Goal: Task Accomplishment & Management: Manage account settings

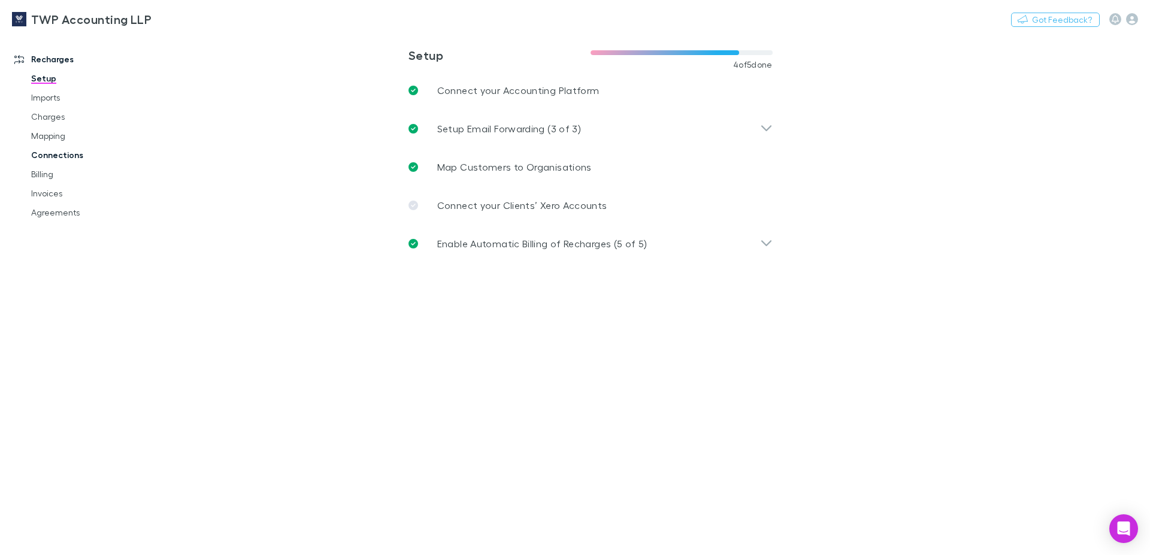
click at [53, 155] on link "Connections" at bounding box center [91, 155] width 144 height 19
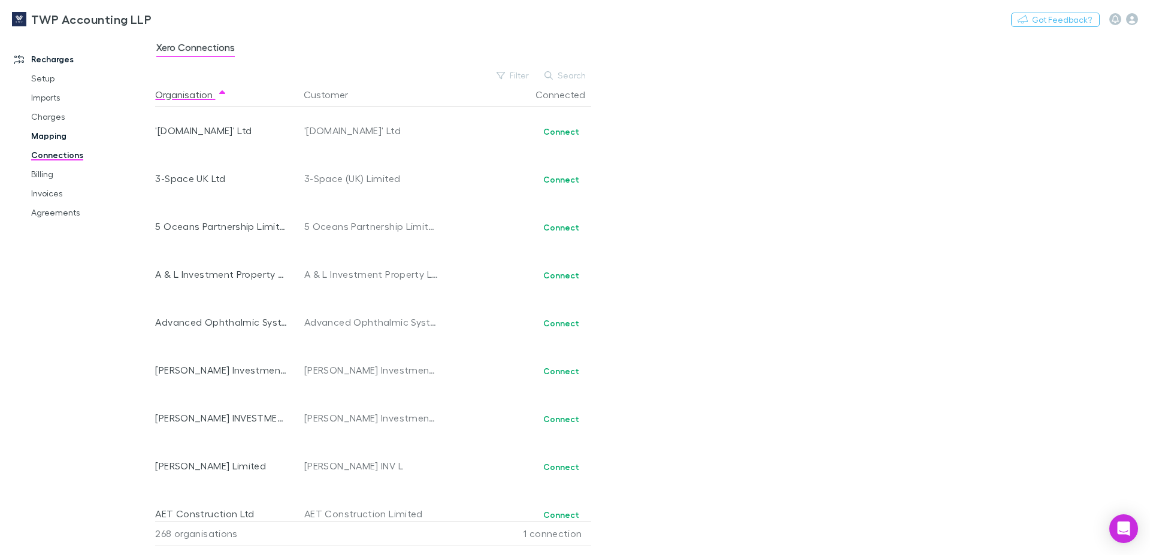
click at [46, 135] on link "Mapping" at bounding box center [91, 135] width 144 height 19
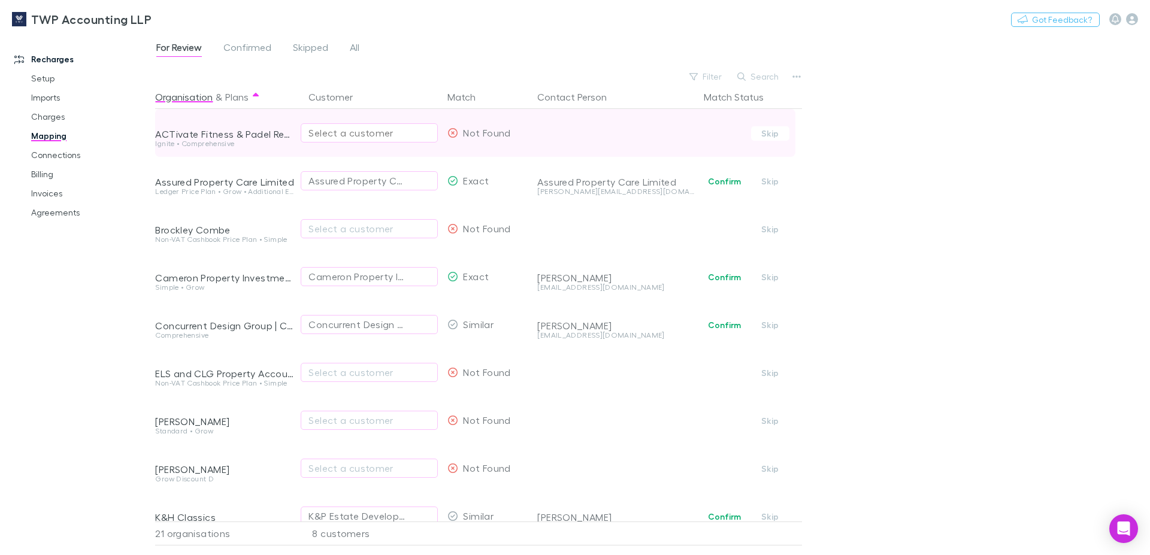
click at [376, 129] on div "Select a customer" at bounding box center [370, 133] width 122 height 14
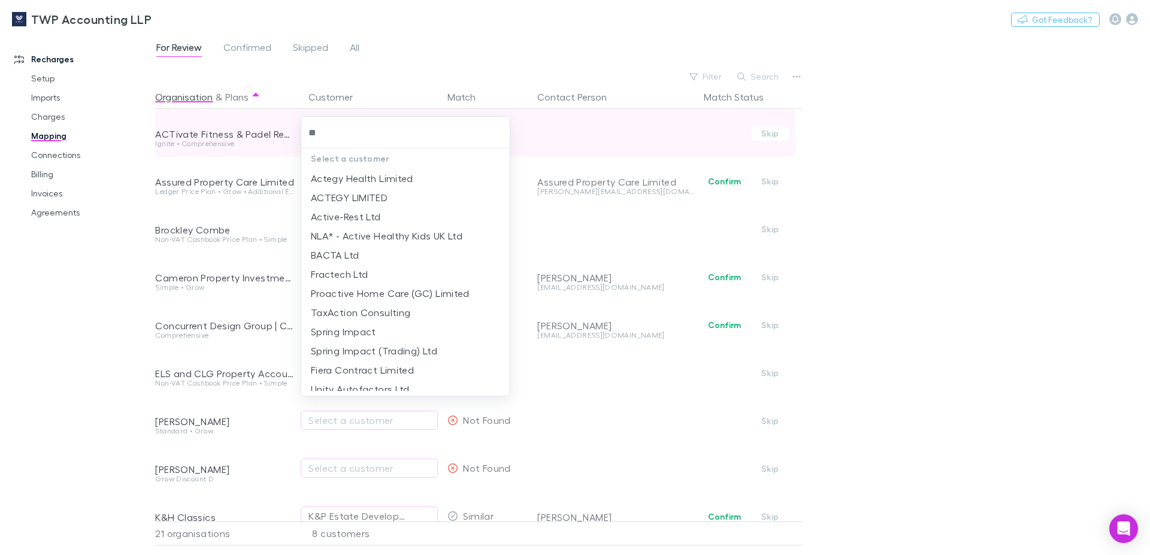
type input "*"
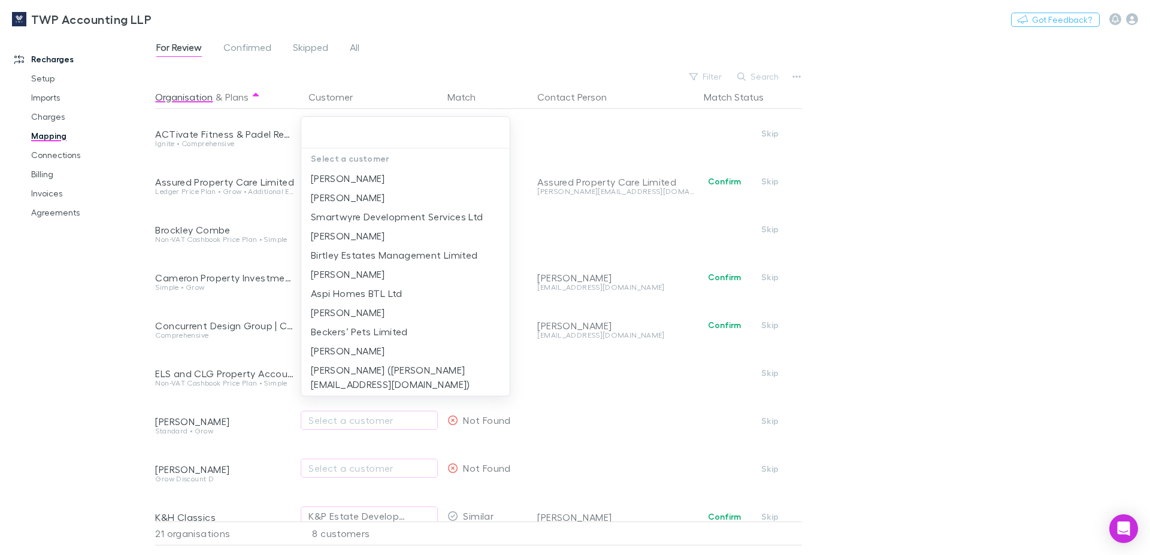
click at [924, 156] on div at bounding box center [575, 277] width 1150 height 555
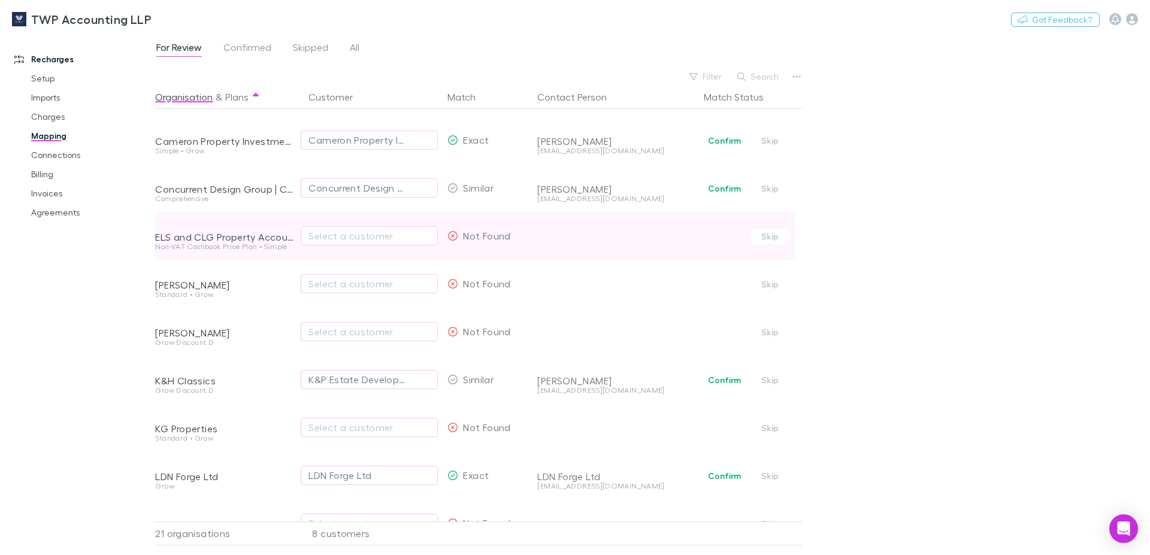
scroll to position [205, 0]
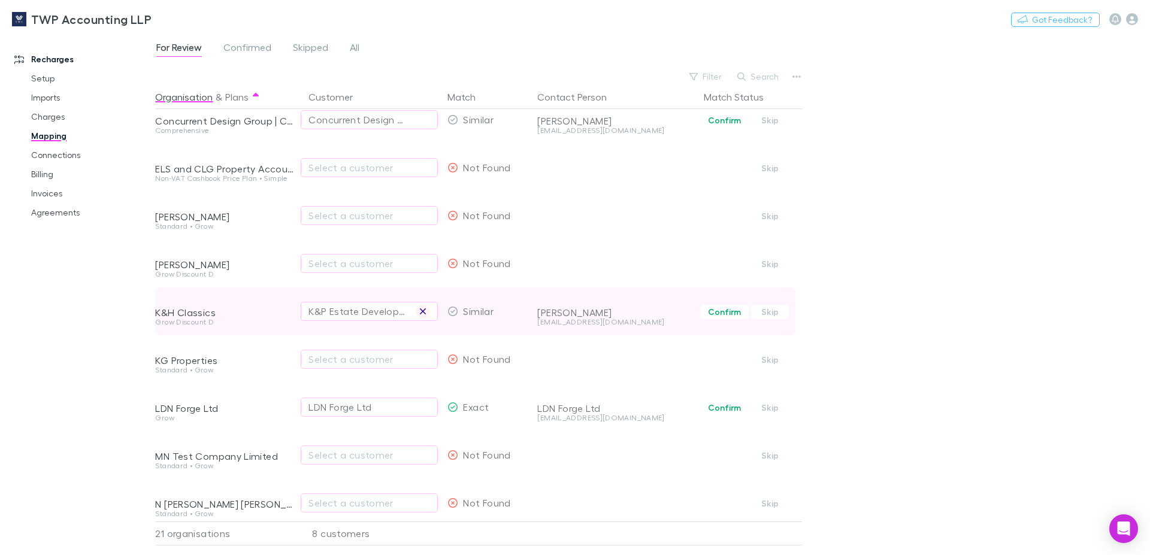
click at [424, 310] on icon "button" at bounding box center [423, 312] width 6 height 6
click at [376, 309] on div "Select a customer" at bounding box center [370, 311] width 122 height 14
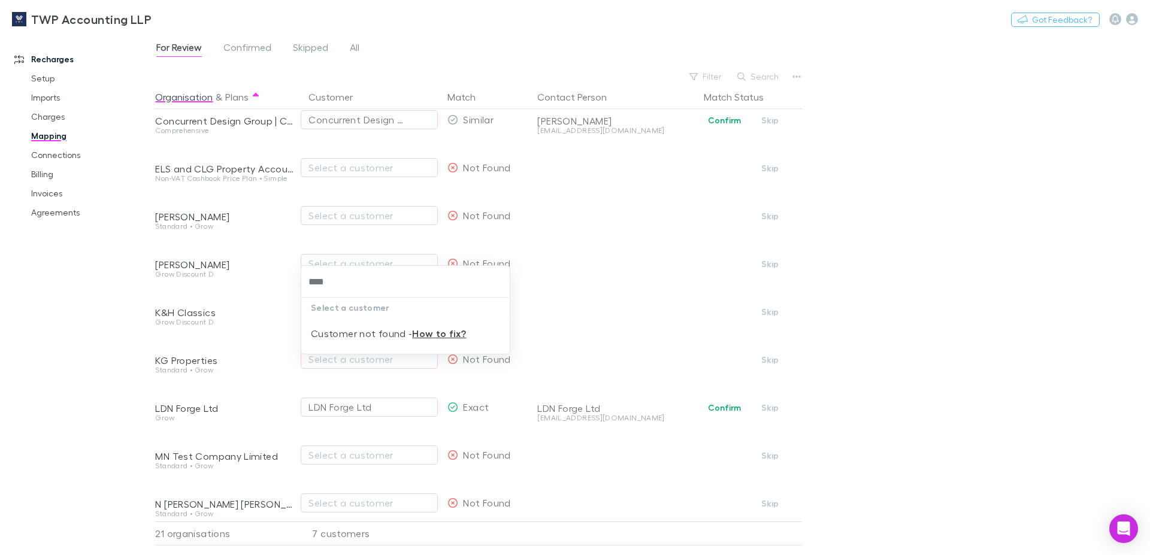
type input "***"
drag, startPoint x: 352, startPoint y: 285, endPoint x: 292, endPoint y: 285, distance: 59.9
click at [306, 285] on input "***" at bounding box center [405, 282] width 199 height 22
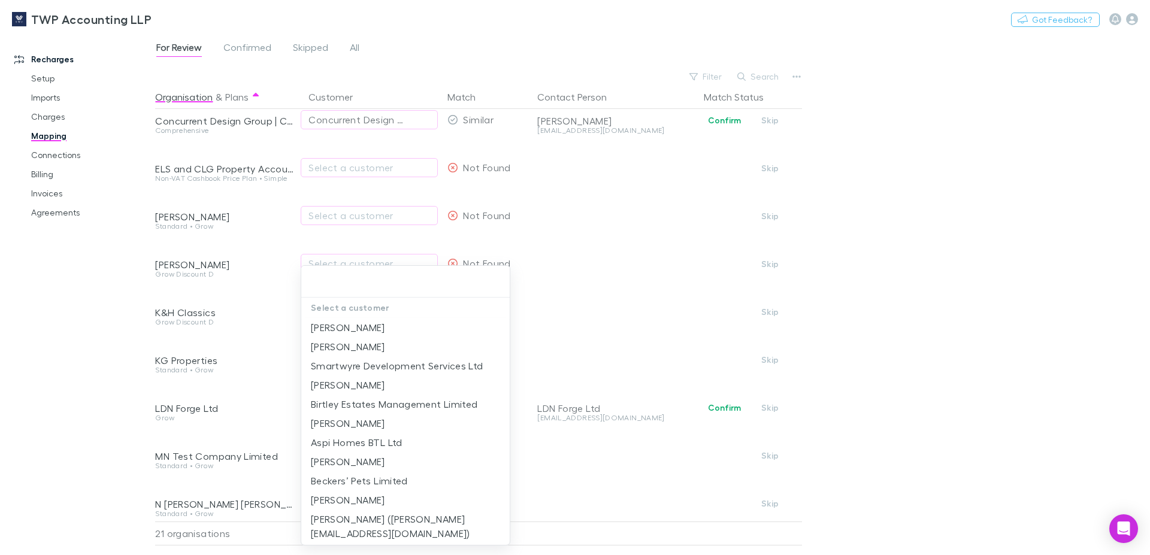
click at [1023, 322] on div at bounding box center [575, 277] width 1150 height 555
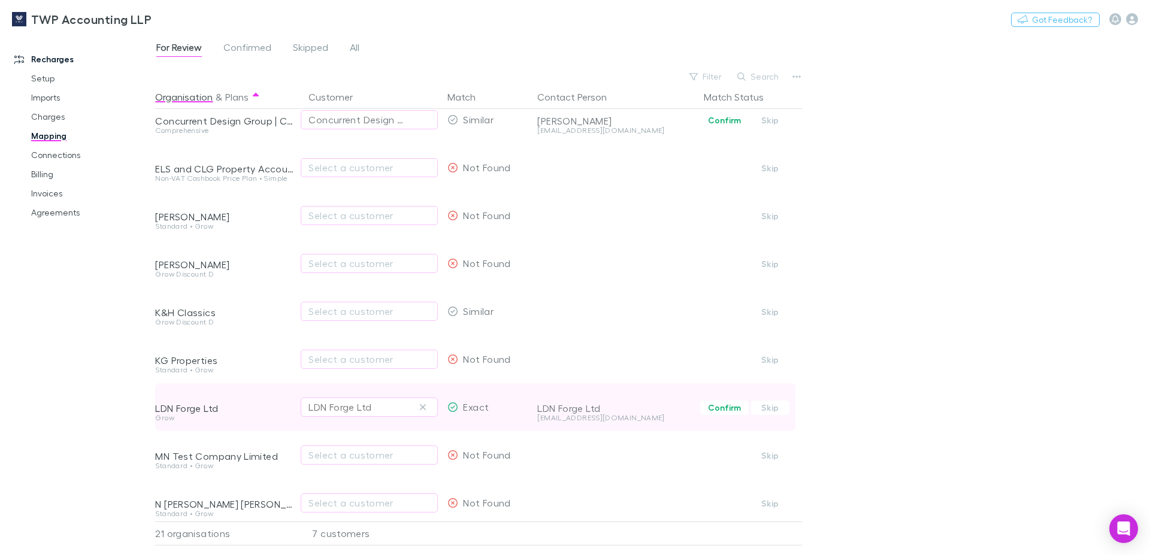
scroll to position [273, 0]
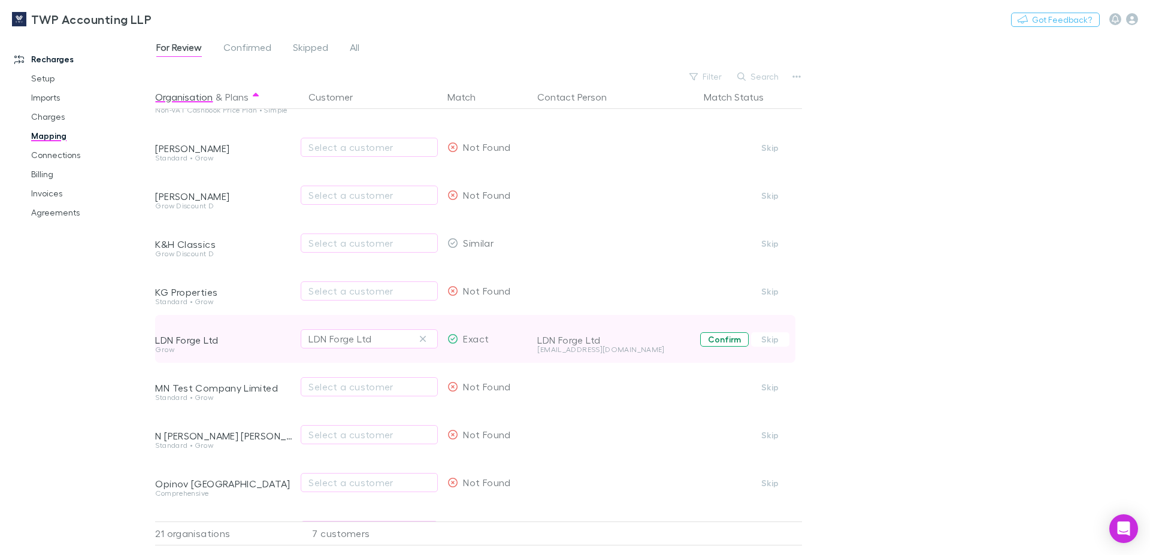
click at [720, 337] on button "Confirm" at bounding box center [724, 340] width 49 height 14
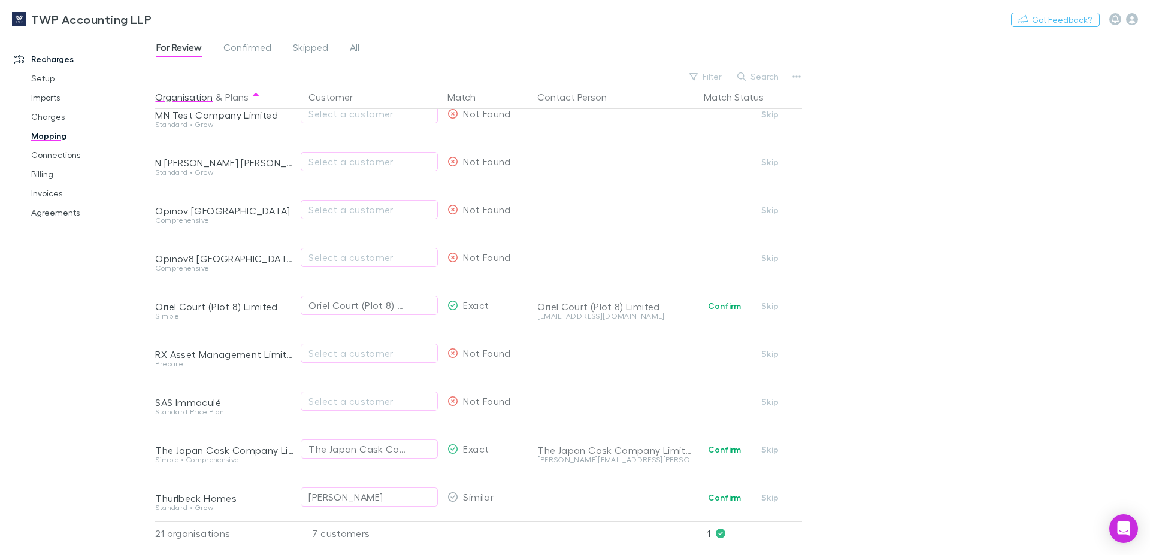
scroll to position [605, 0]
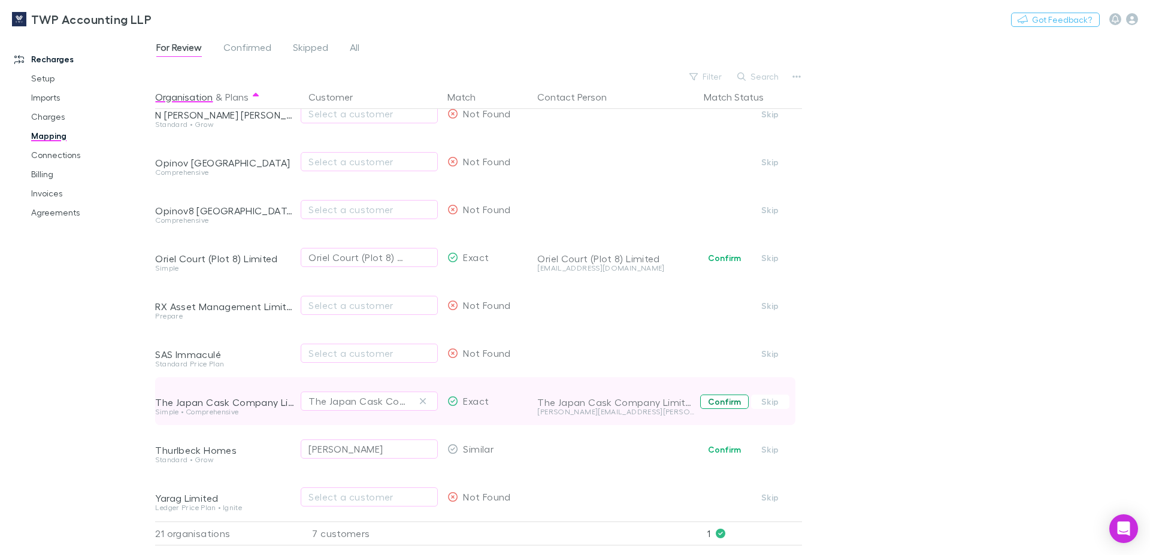
click at [718, 395] on button "Confirm" at bounding box center [724, 402] width 49 height 14
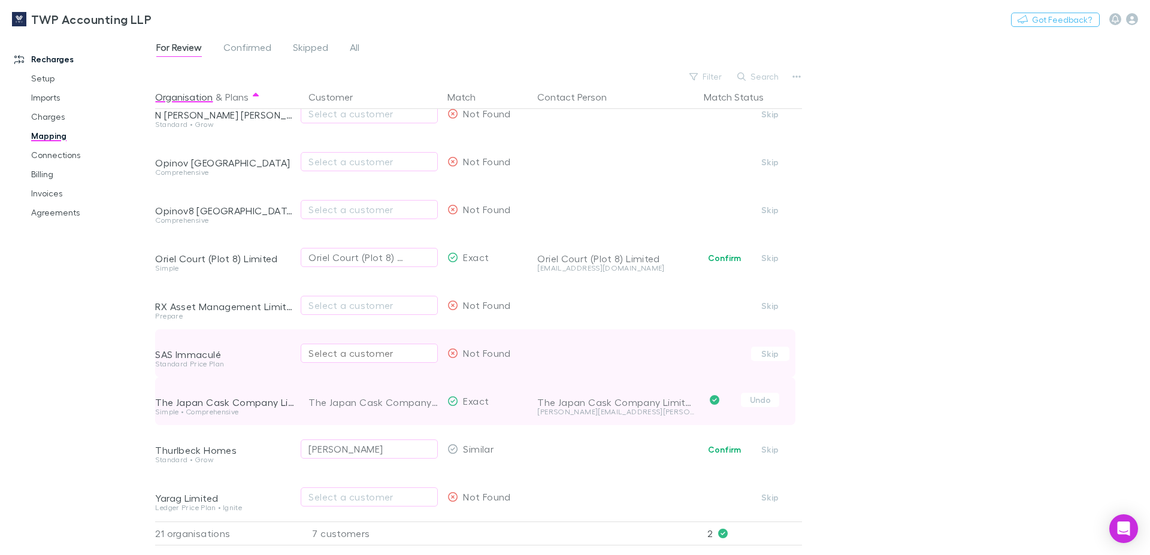
scroll to position [536, 0]
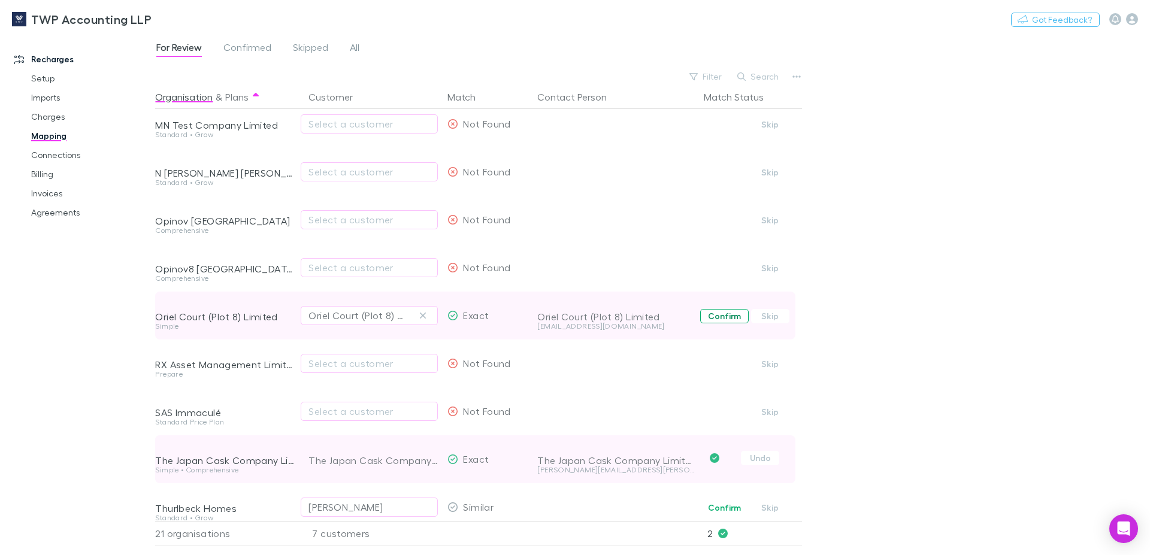
click at [727, 314] on button "Confirm" at bounding box center [724, 316] width 49 height 14
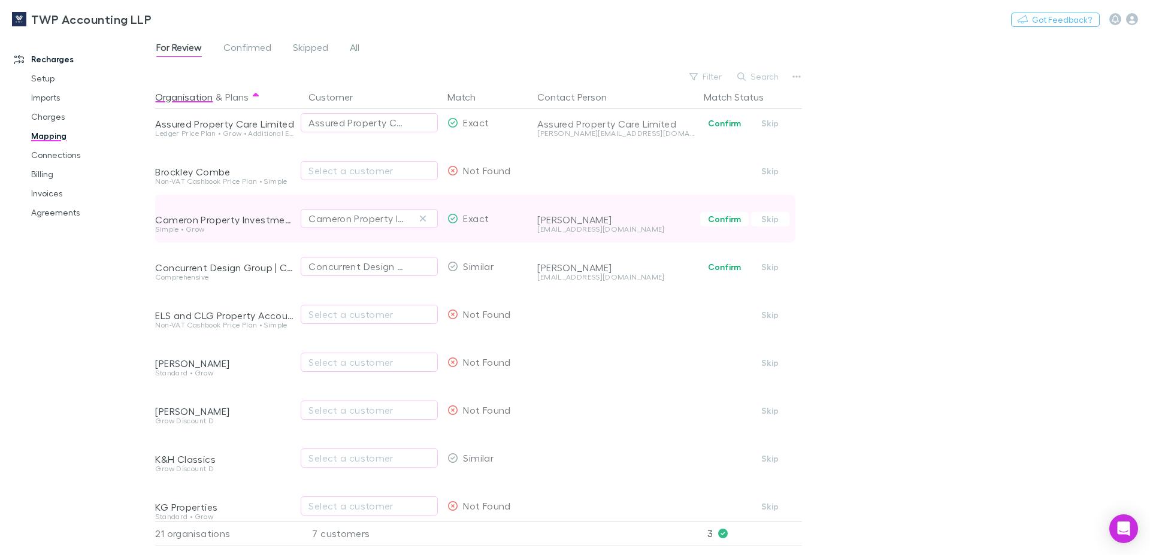
scroll to position [0, 0]
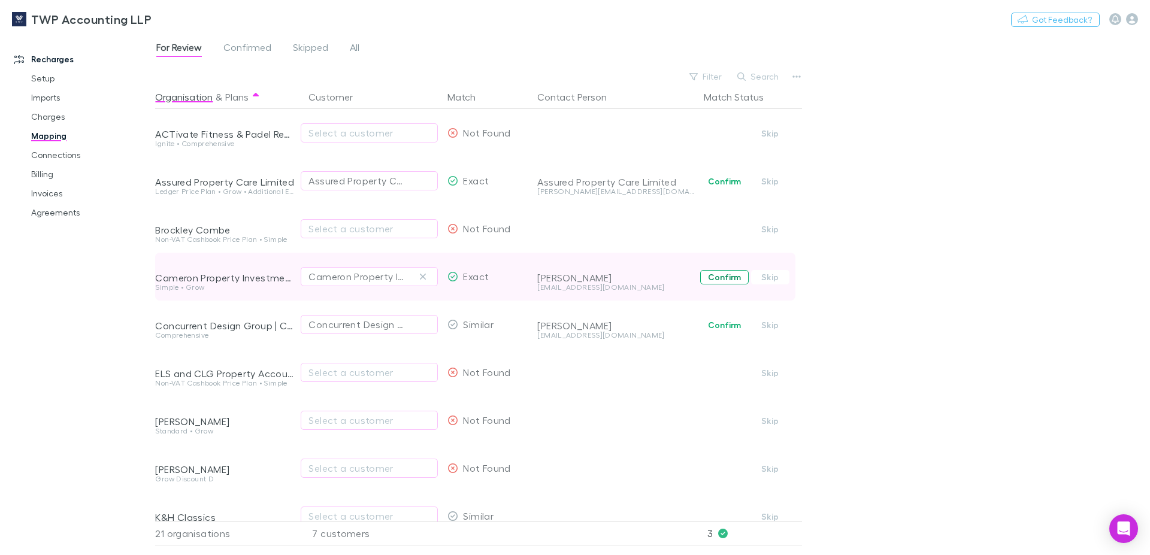
click at [723, 283] on button "Confirm" at bounding box center [724, 277] width 49 height 14
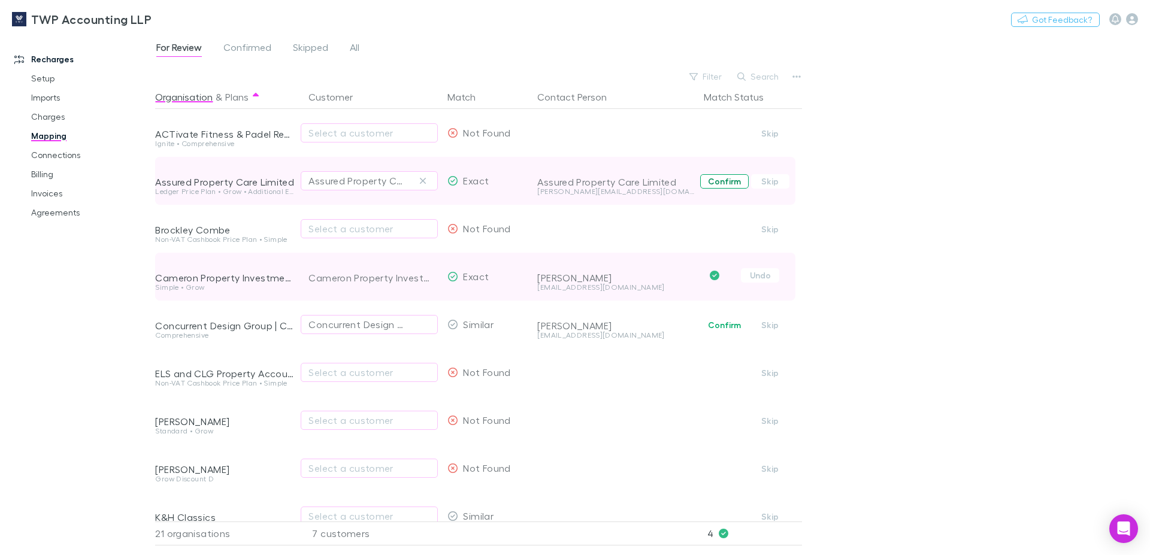
click at [720, 182] on button "Confirm" at bounding box center [724, 181] width 49 height 14
click at [50, 138] on link "Mapping" at bounding box center [91, 135] width 144 height 19
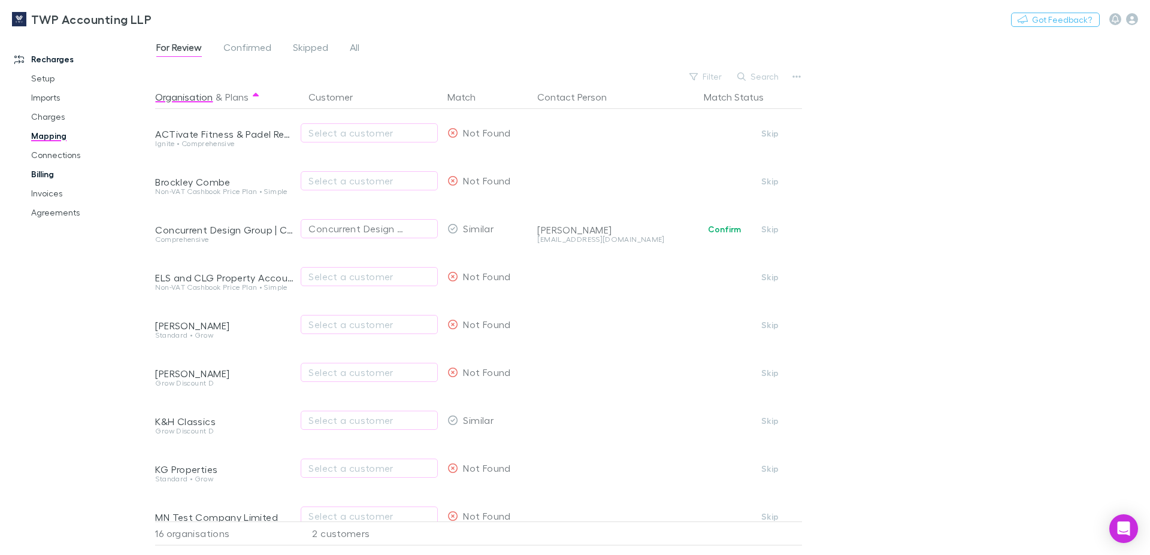
click at [36, 176] on link "Billing" at bounding box center [91, 174] width 144 height 19
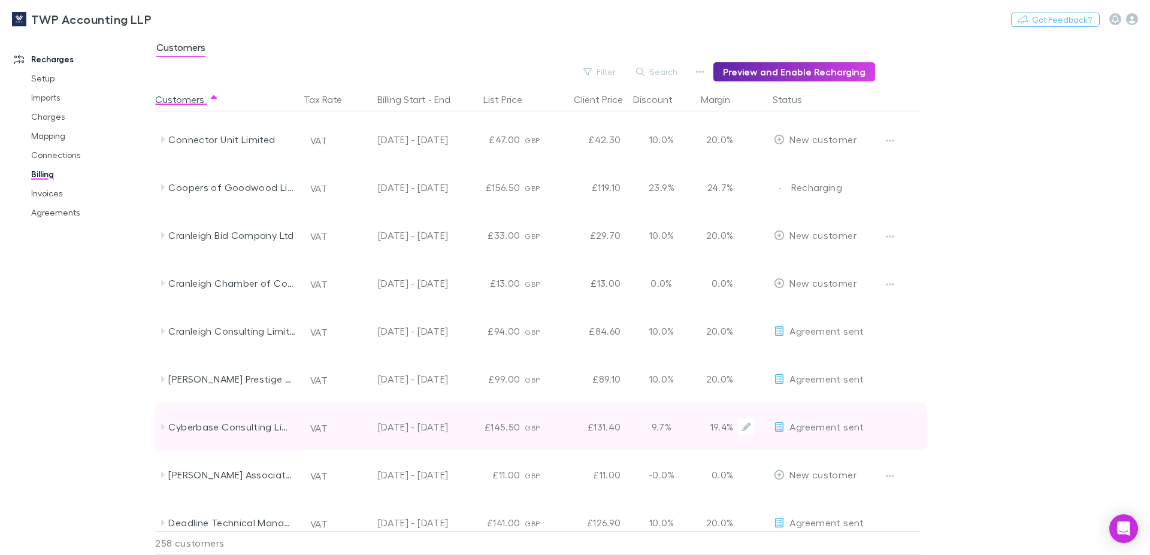
scroll to position [2660, 0]
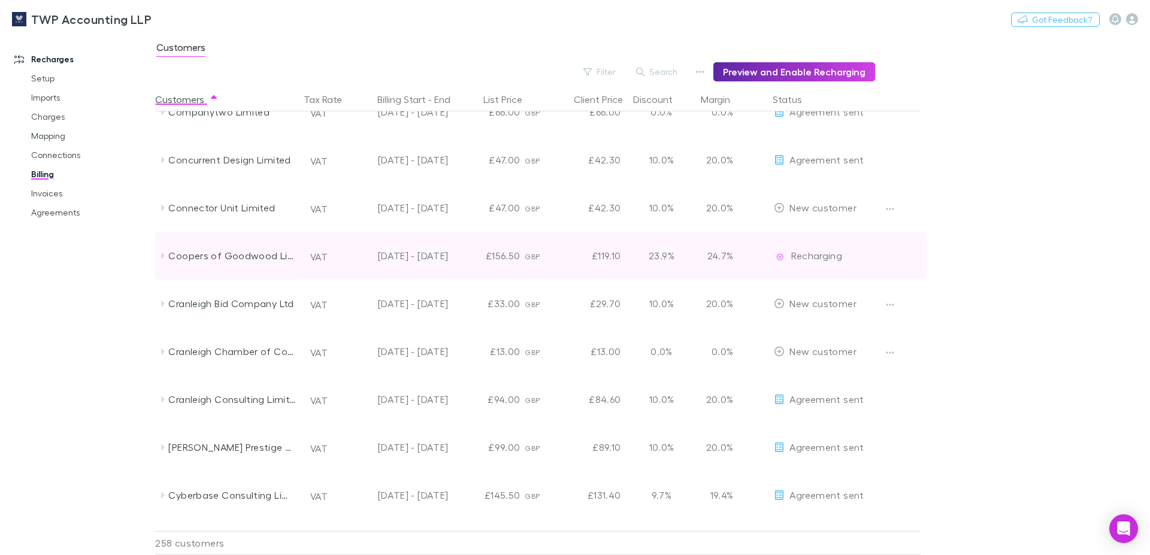
click at [161, 256] on icon at bounding box center [163, 256] width 10 height 10
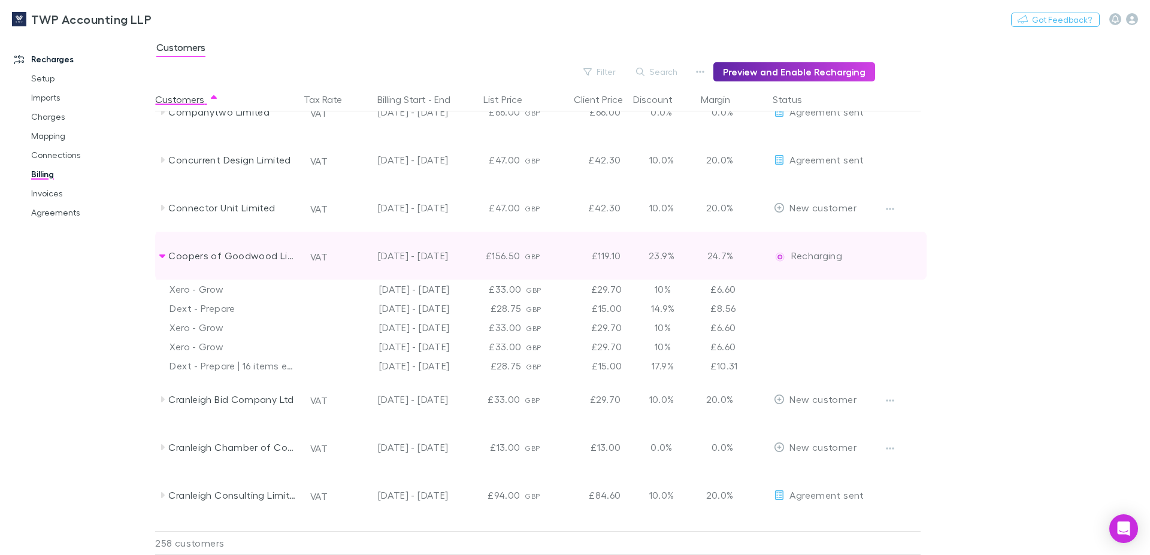
click at [161, 256] on icon at bounding box center [162, 257] width 6 height 4
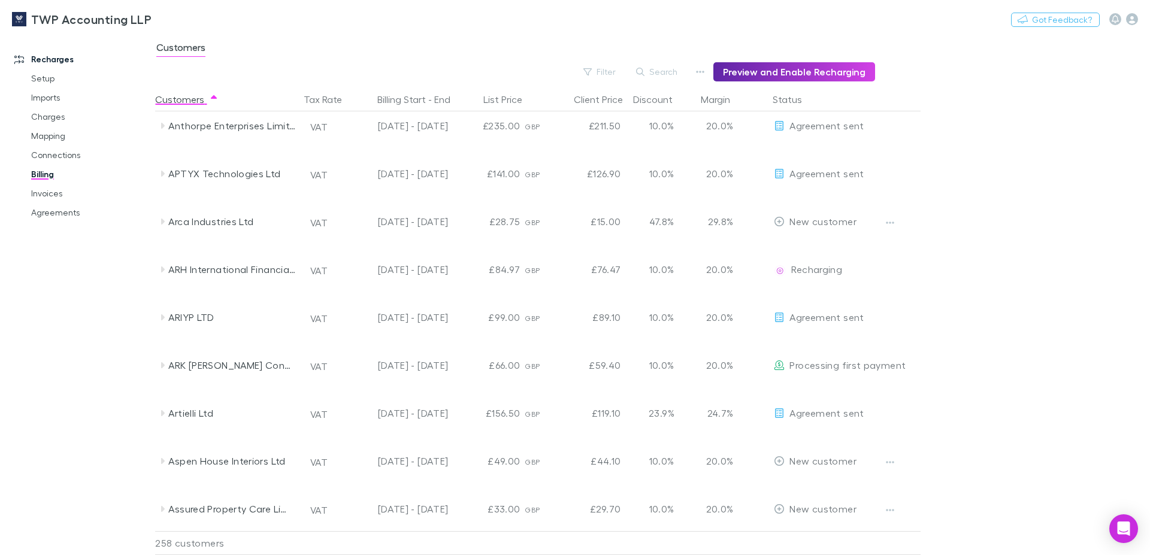
scroll to position [0, 0]
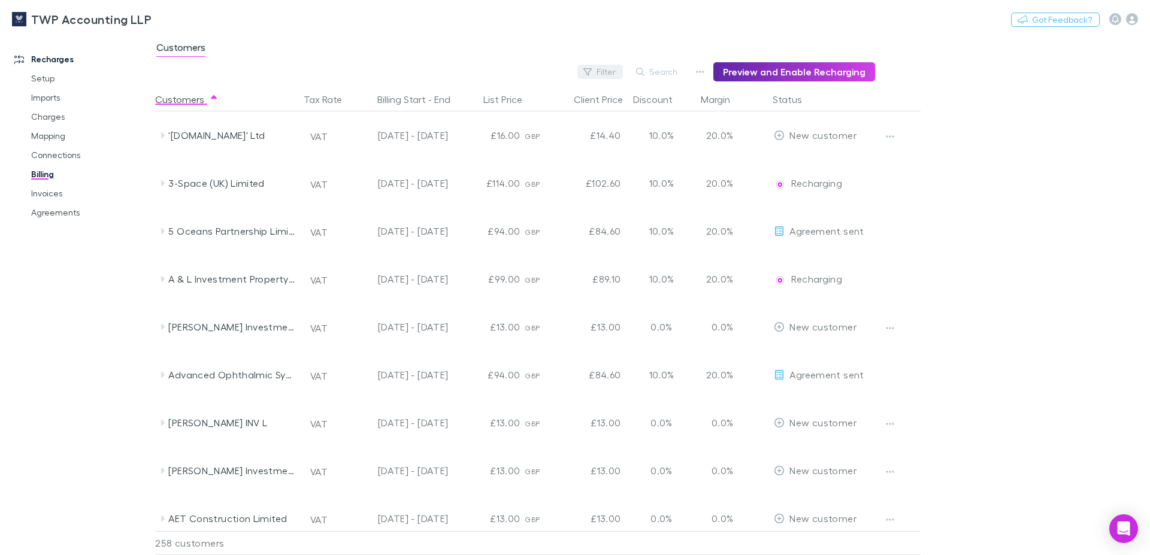
click at [602, 73] on button "Filter" at bounding box center [601, 72] width 46 height 14
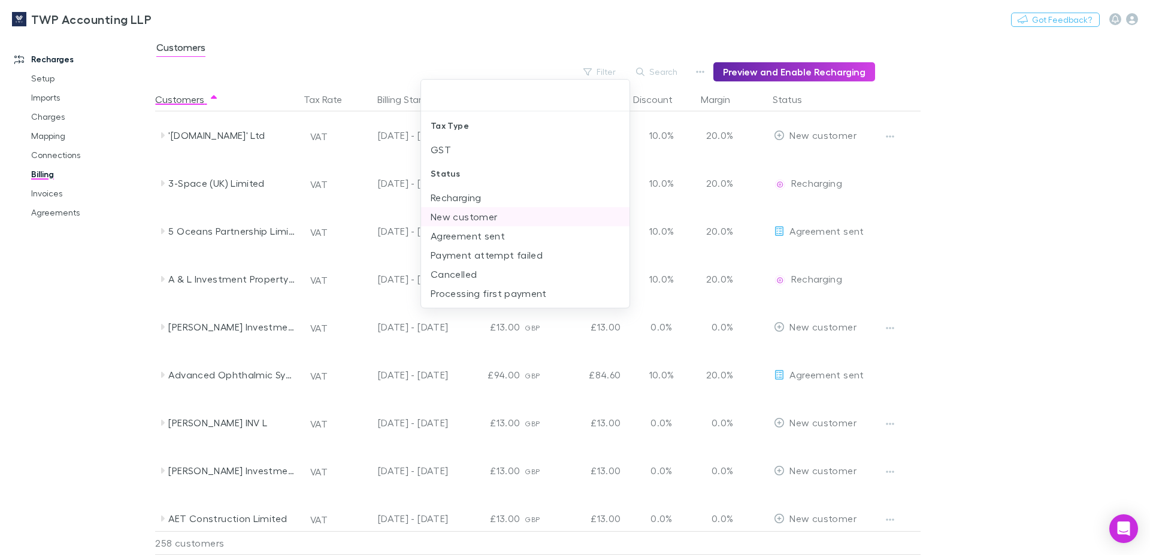
click at [499, 220] on li "New customer" at bounding box center [525, 216] width 209 height 19
click at [1073, 183] on div at bounding box center [575, 277] width 1150 height 555
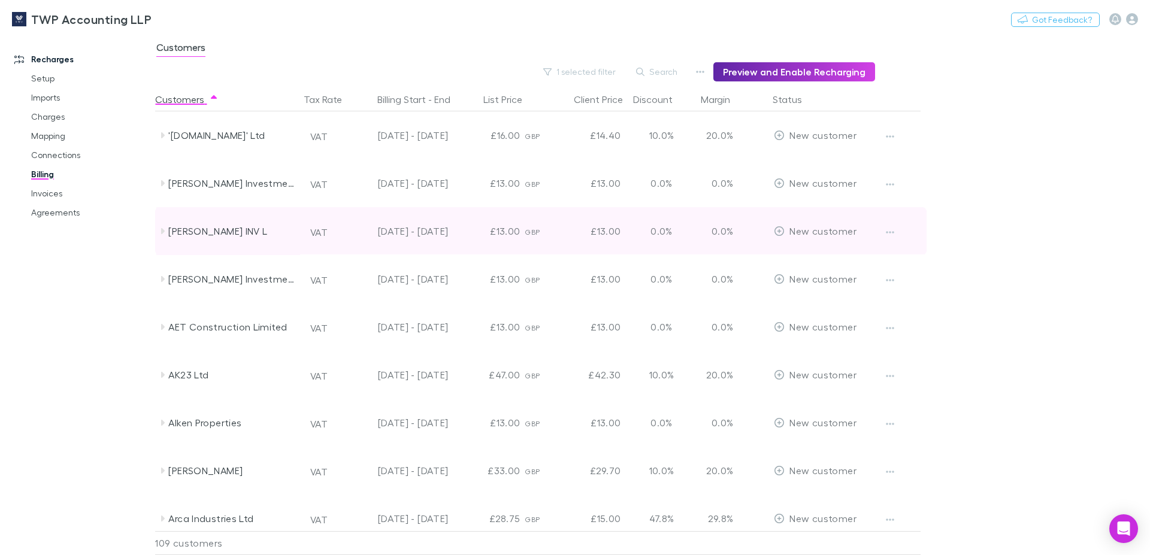
click at [161, 229] on icon at bounding box center [163, 231] width 10 height 10
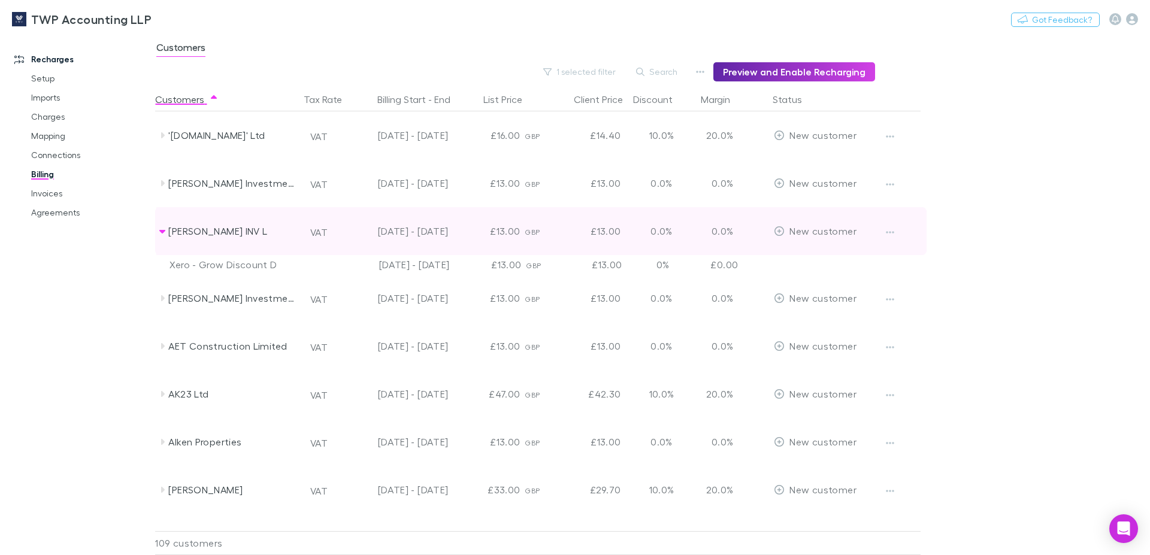
click at [160, 232] on icon at bounding box center [163, 231] width 10 height 10
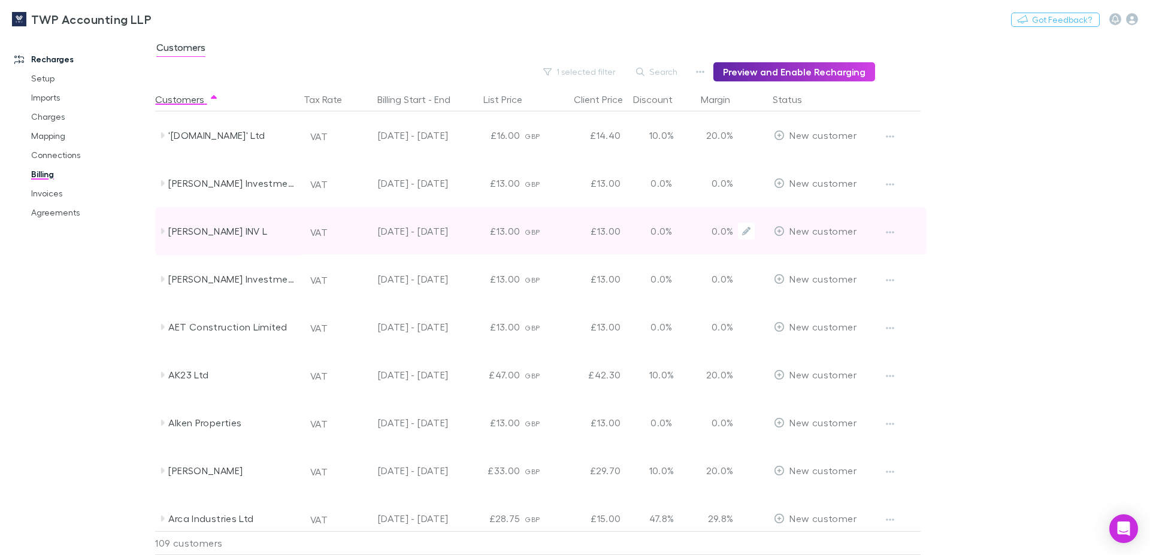
click at [158, 227] on div "[PERSON_NAME] INV L" at bounding box center [228, 231] width 144 height 48
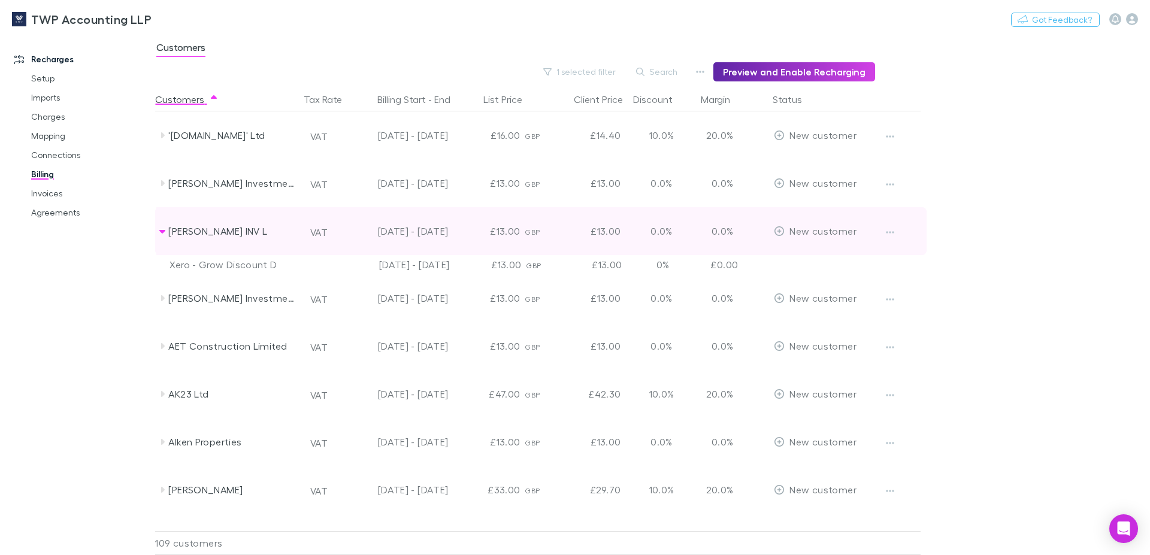
click at [162, 231] on icon at bounding box center [162, 232] width 6 height 4
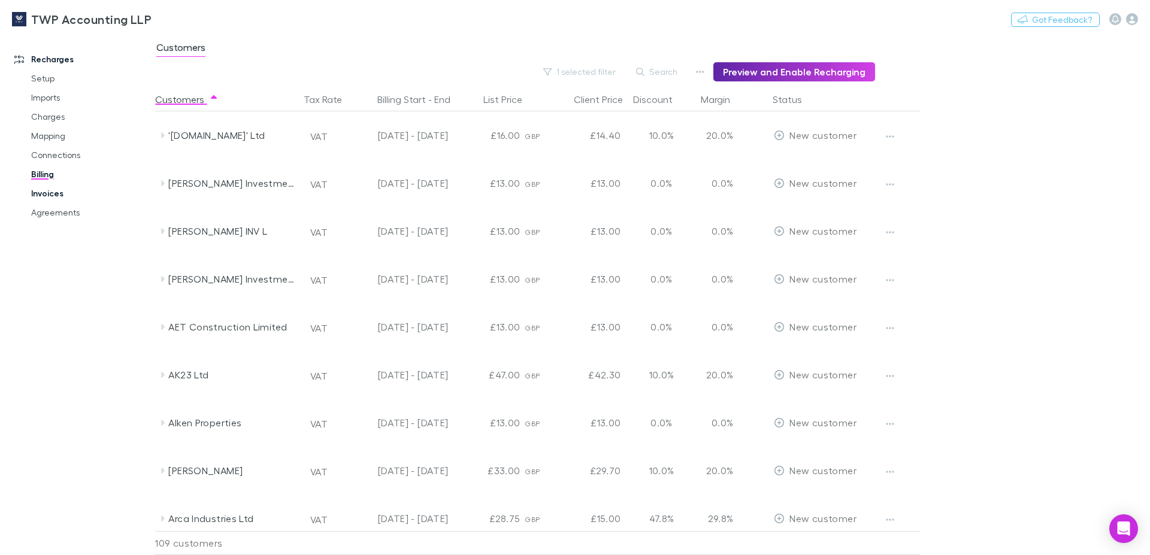
click at [53, 196] on link "Invoices" at bounding box center [91, 193] width 144 height 19
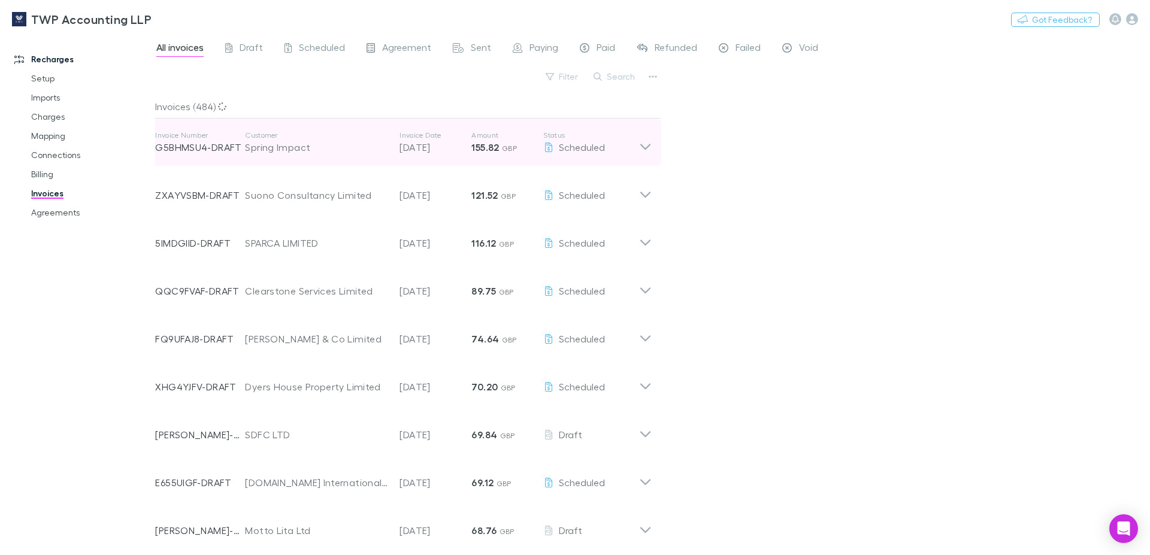
click at [639, 145] on icon at bounding box center [645, 143] width 13 height 24
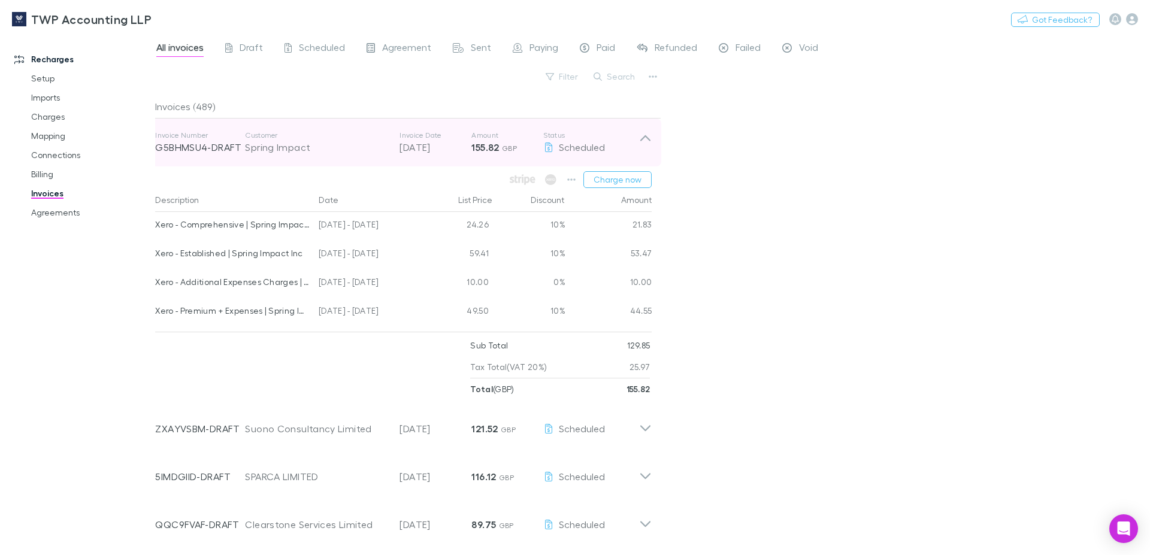
click at [641, 137] on icon at bounding box center [646, 138] width 10 height 6
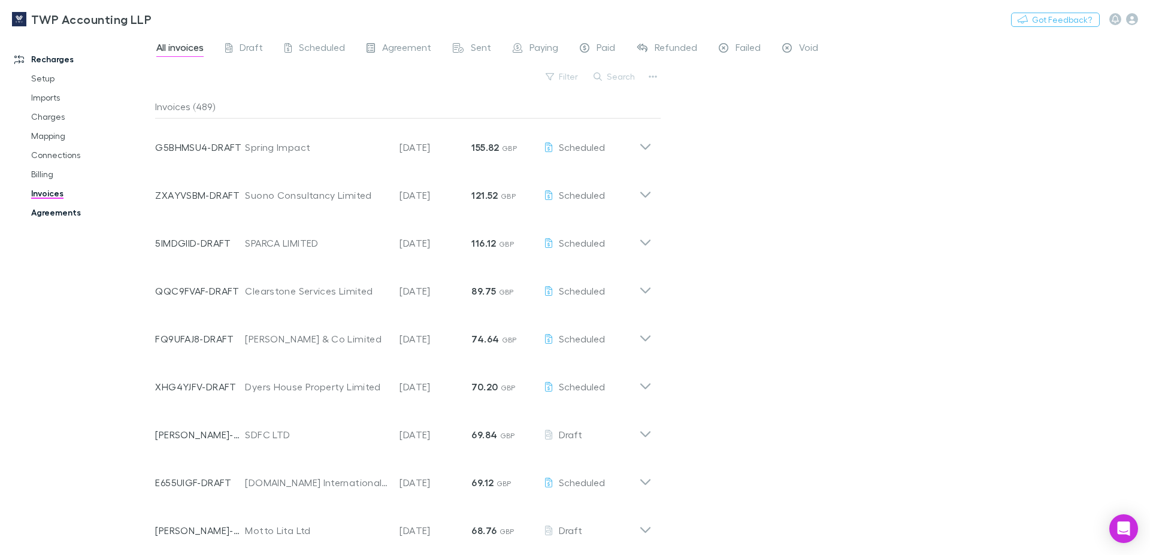
click at [50, 213] on link "Agreements" at bounding box center [91, 212] width 144 height 19
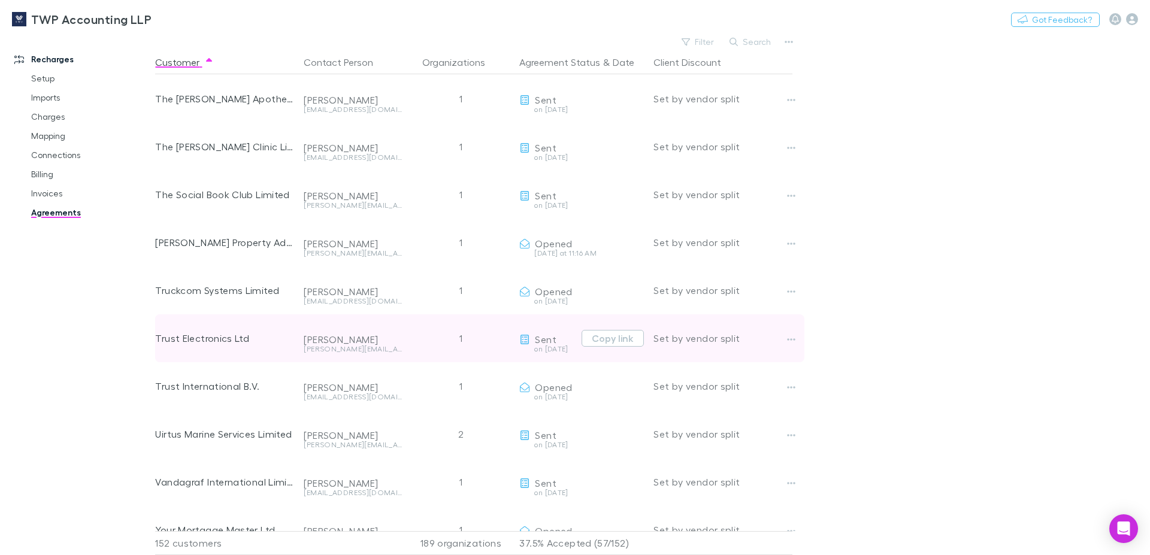
scroll to position [6840, 0]
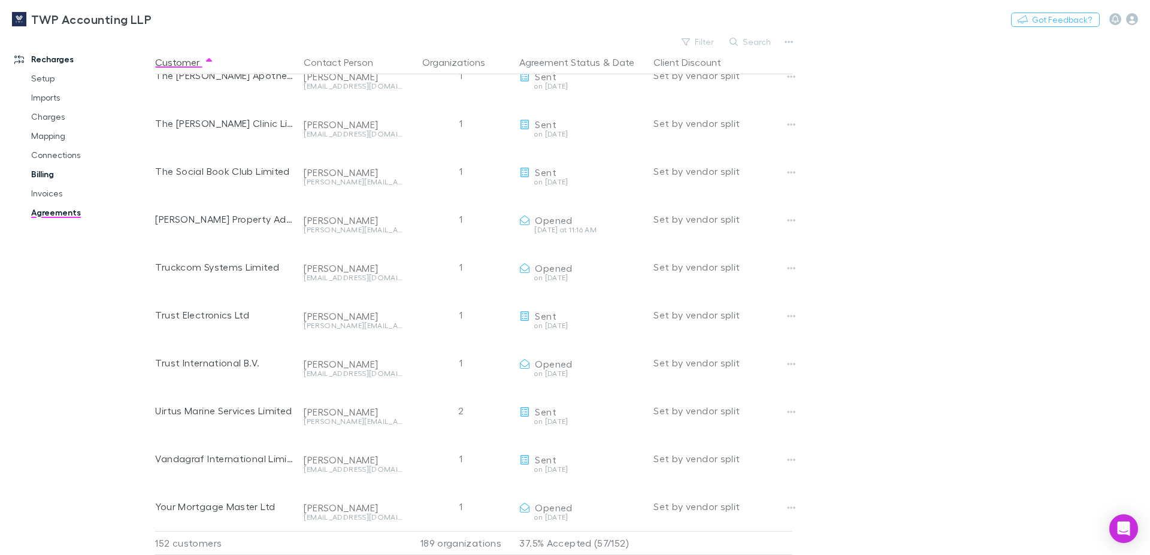
click at [44, 176] on link "Billing" at bounding box center [91, 174] width 144 height 19
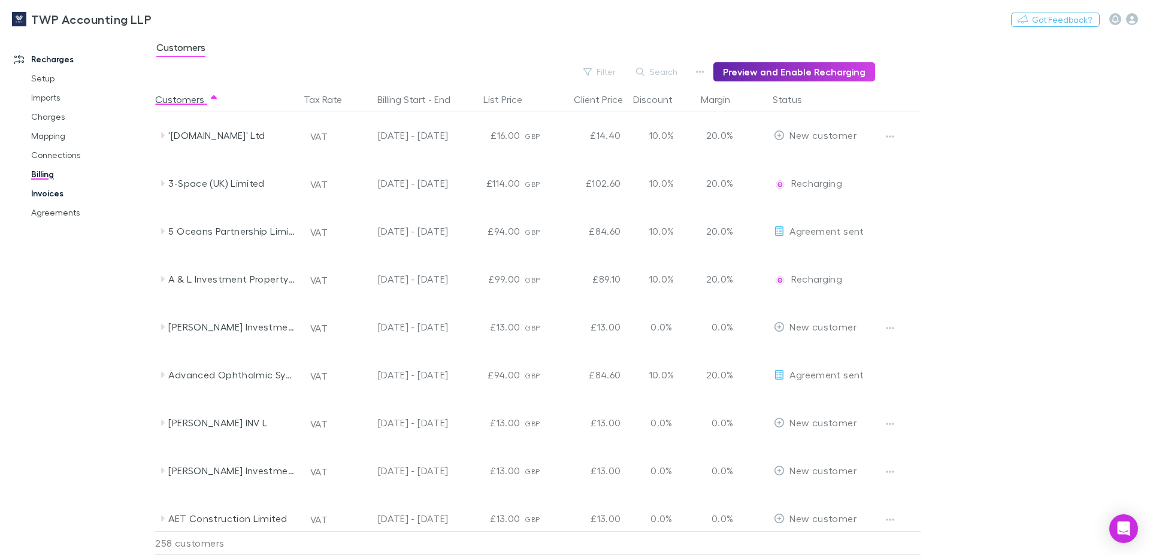
click at [46, 197] on link "Invoices" at bounding box center [91, 193] width 144 height 19
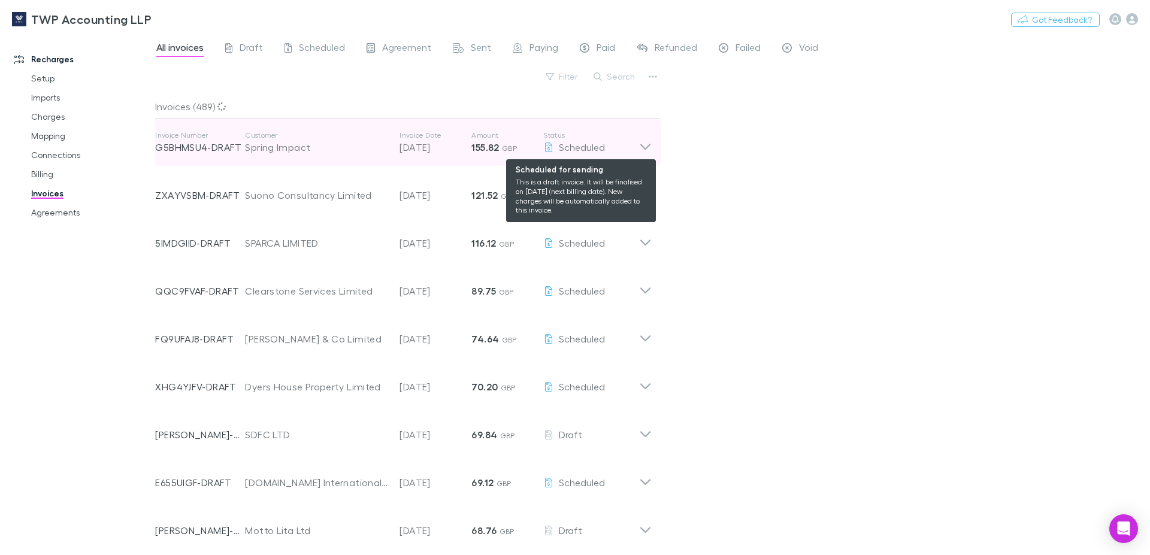
click at [639, 144] on icon at bounding box center [645, 143] width 13 height 24
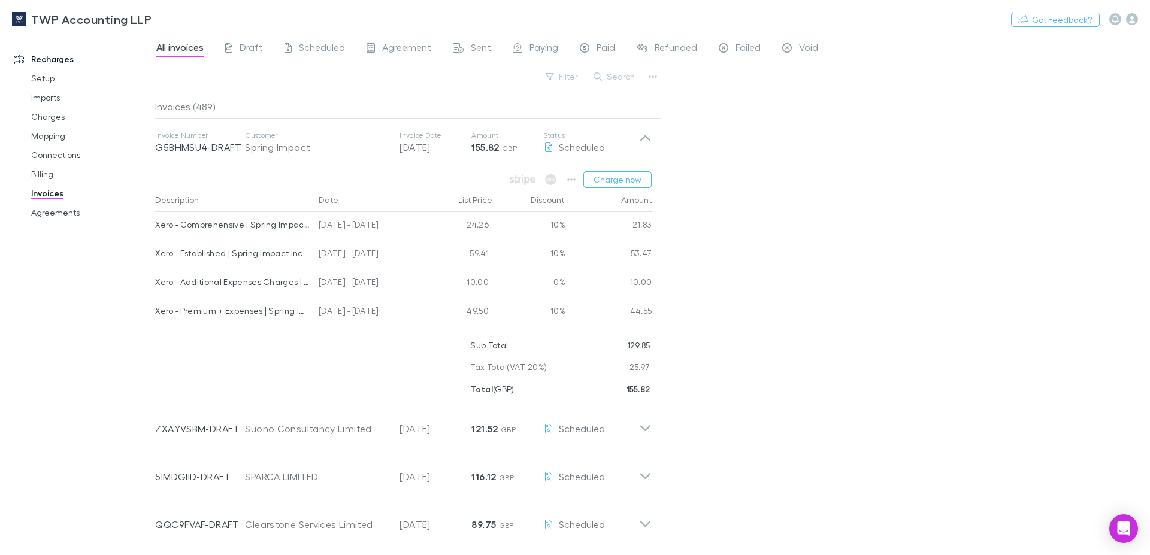
click at [629, 223] on div "21.83" at bounding box center [609, 226] width 87 height 29
click at [563, 177] on button "button" at bounding box center [571, 179] width 17 height 17
click at [482, 306] on p "View charges" at bounding box center [489, 305] width 146 height 14
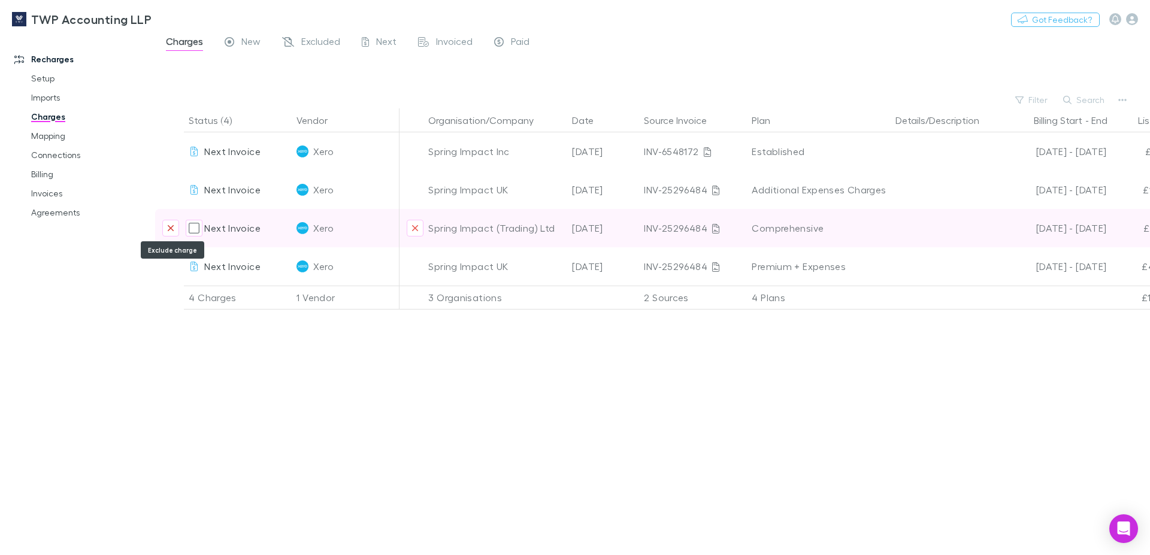
click at [167, 229] on button "Exclude charge" at bounding box center [170, 228] width 17 height 17
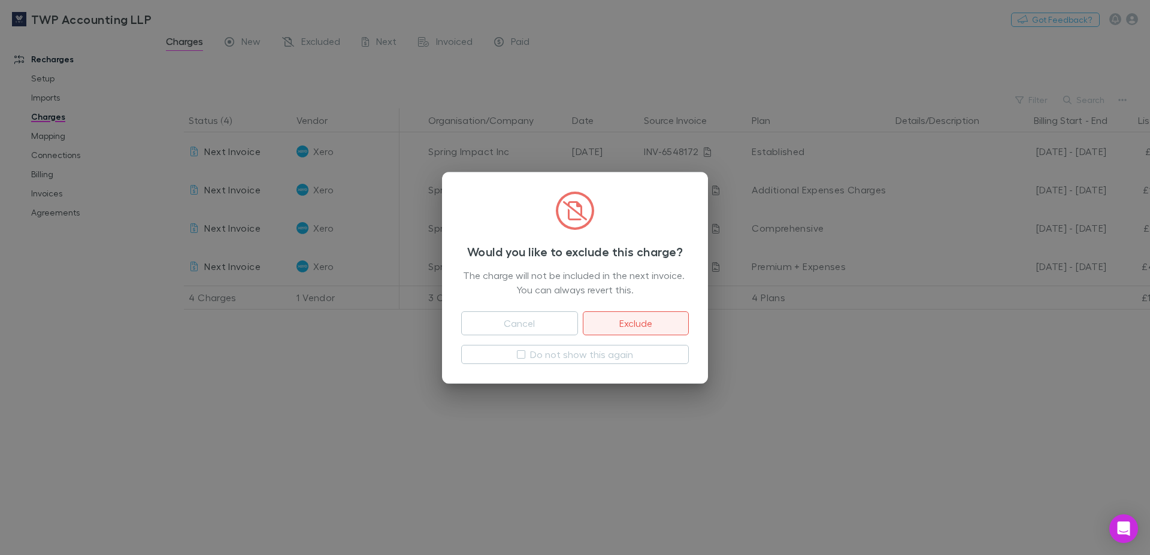
click at [632, 324] on button "Exclude" at bounding box center [636, 324] width 106 height 24
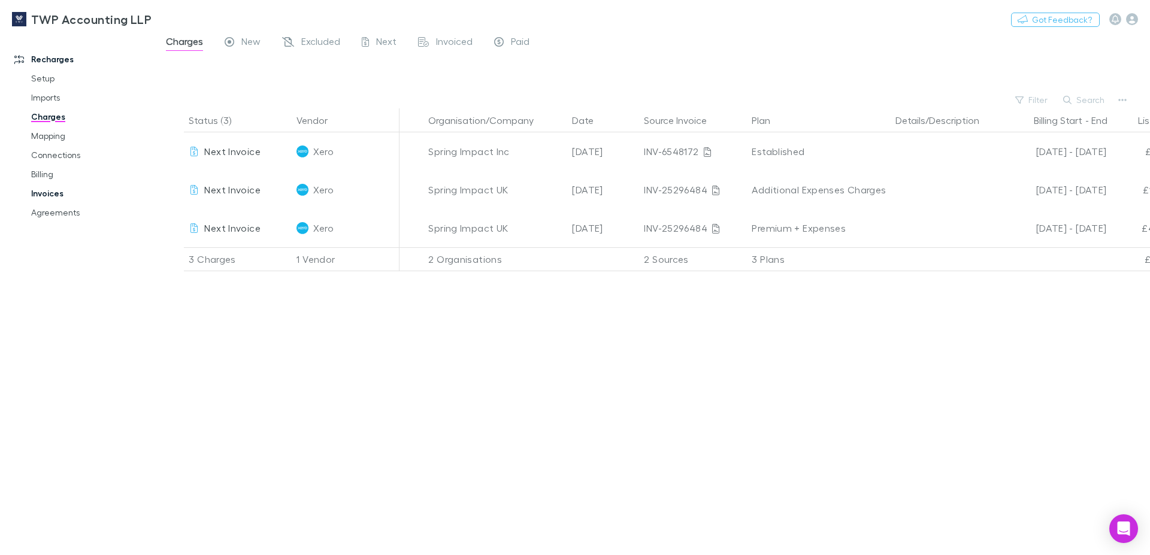
click at [41, 195] on link "Invoices" at bounding box center [91, 193] width 144 height 19
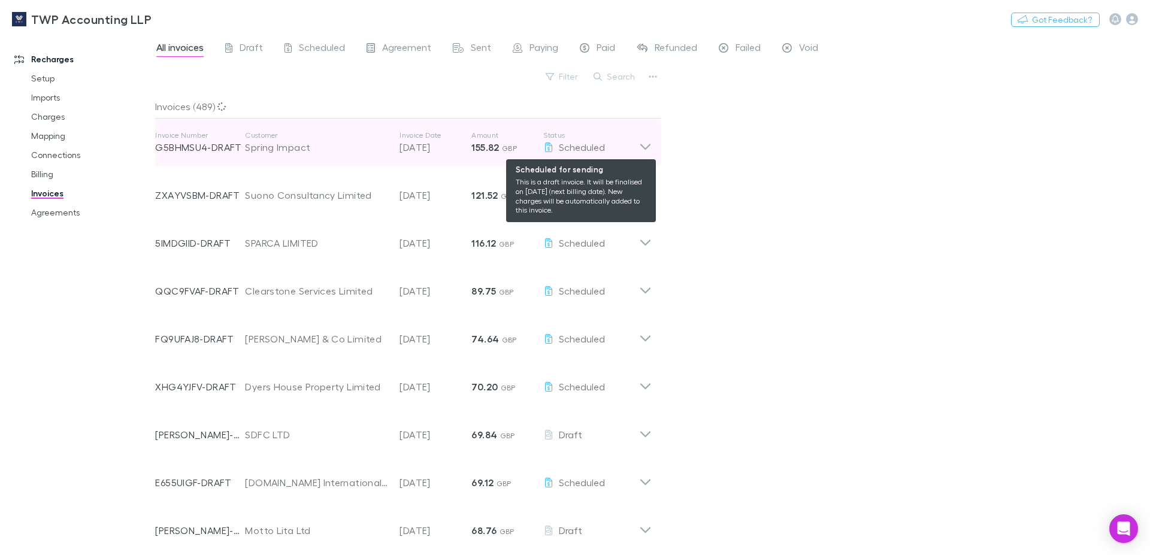
click at [639, 148] on icon at bounding box center [645, 143] width 13 height 24
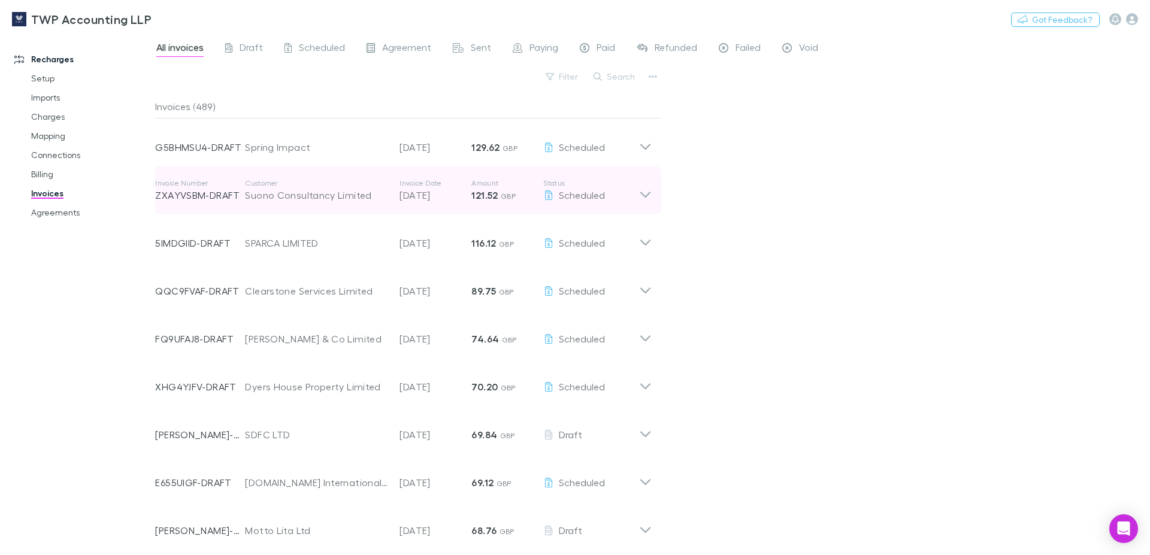
click at [641, 195] on icon at bounding box center [646, 195] width 10 height 6
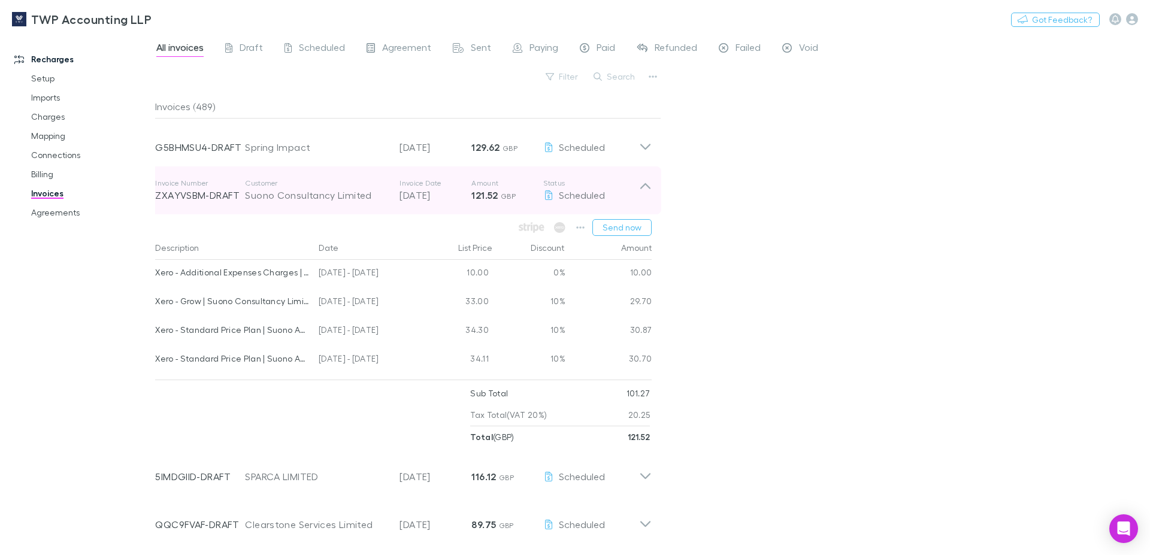
click at [641, 185] on icon at bounding box center [646, 186] width 10 height 6
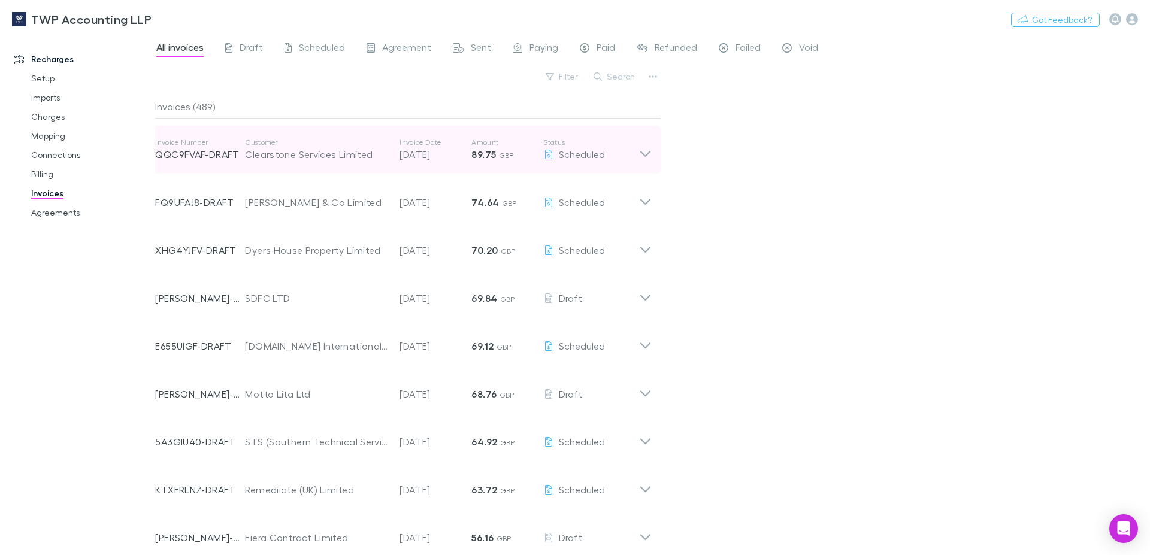
scroll to position [205, 0]
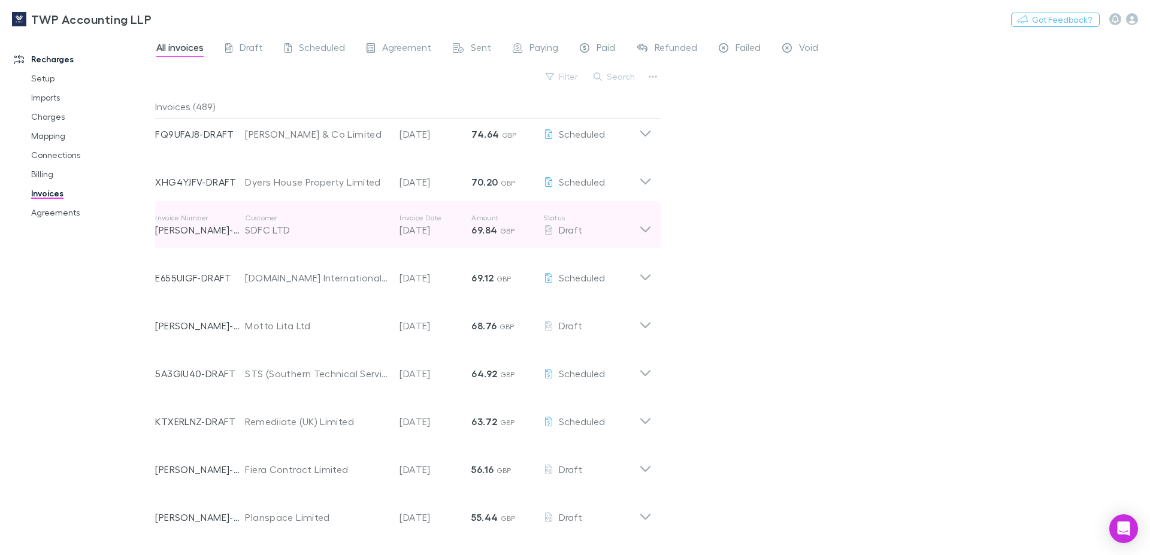
click at [639, 231] on icon at bounding box center [645, 225] width 13 height 24
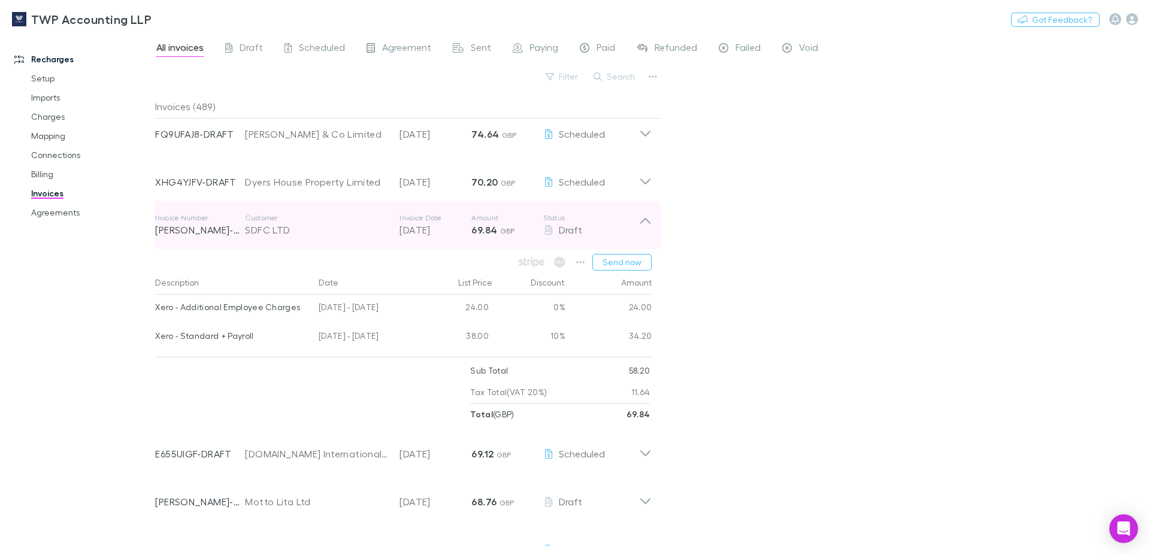
click at [639, 231] on icon at bounding box center [645, 225] width 13 height 24
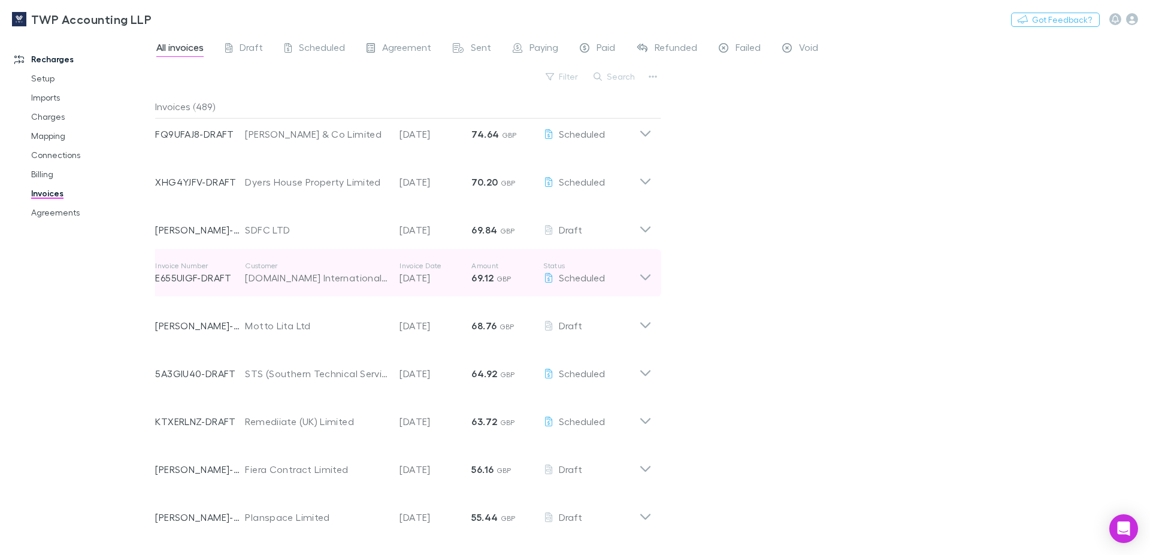
click at [639, 279] on icon at bounding box center [645, 273] width 13 height 24
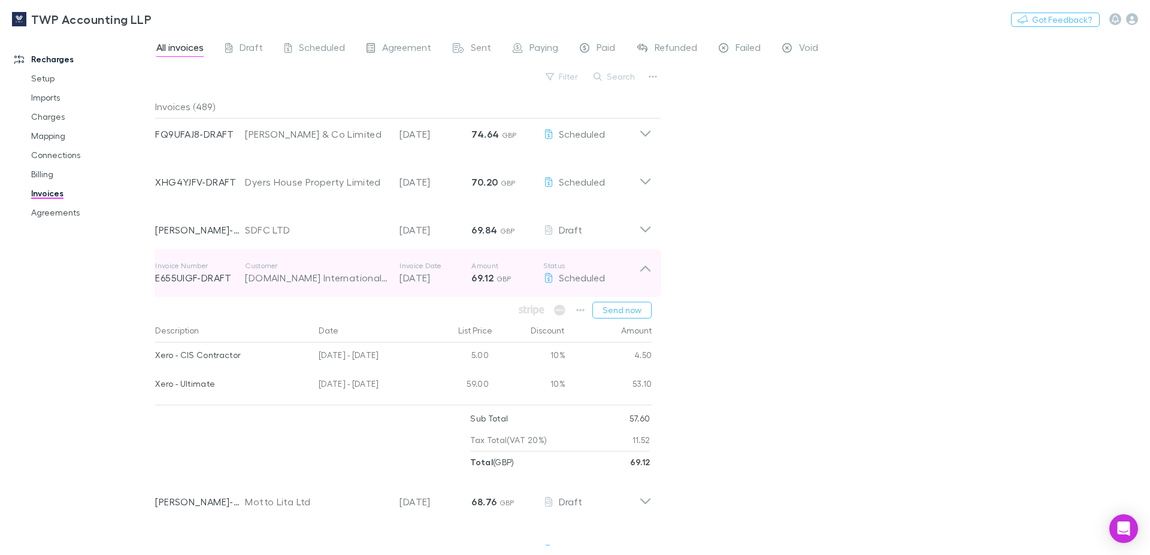
click at [639, 279] on icon at bounding box center [645, 273] width 13 height 24
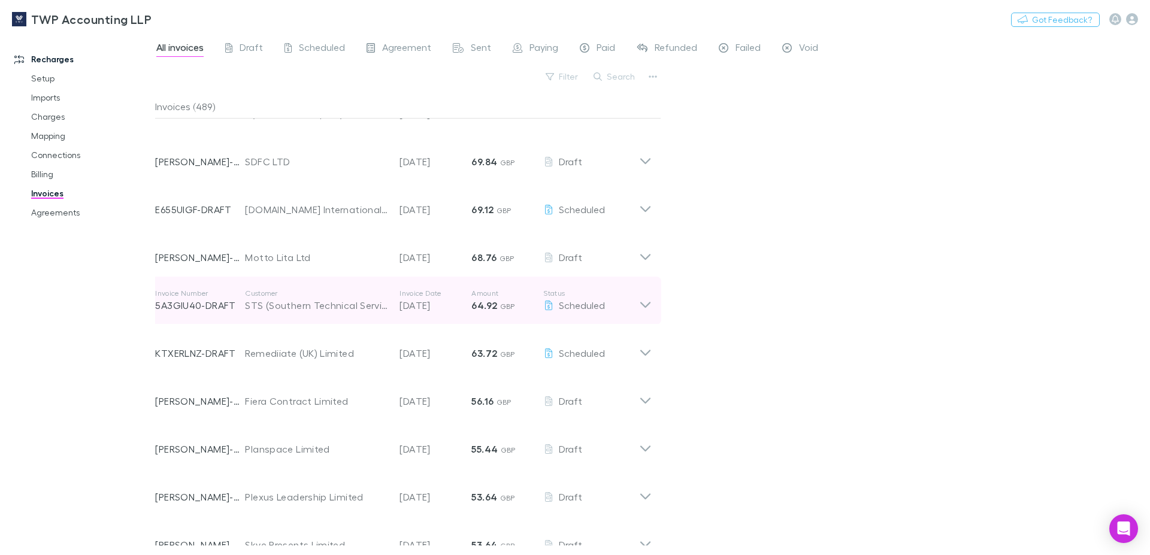
scroll to position [342, 0]
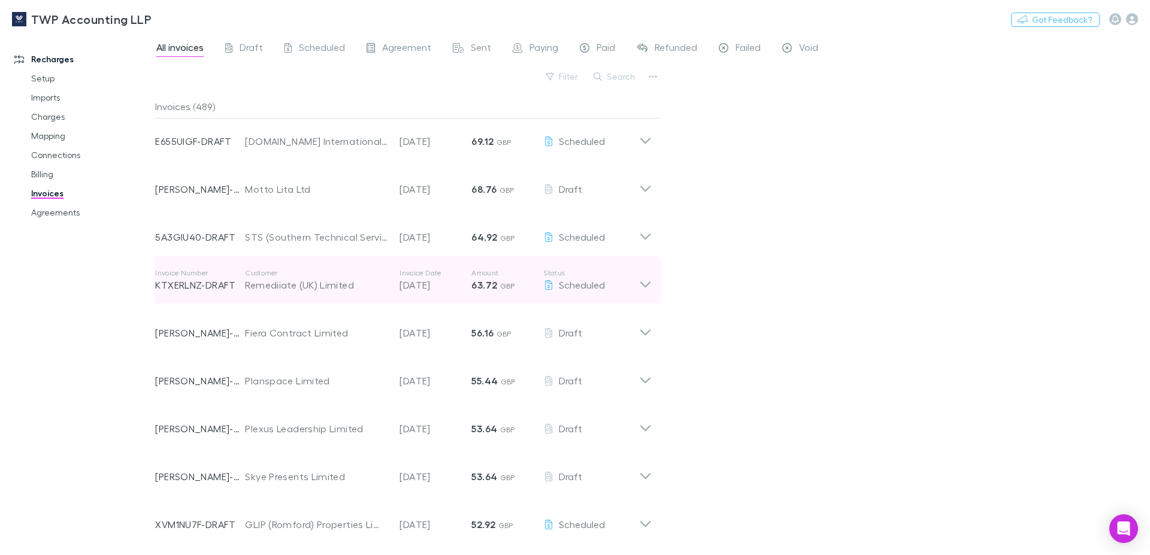
click at [639, 285] on icon at bounding box center [645, 280] width 13 height 24
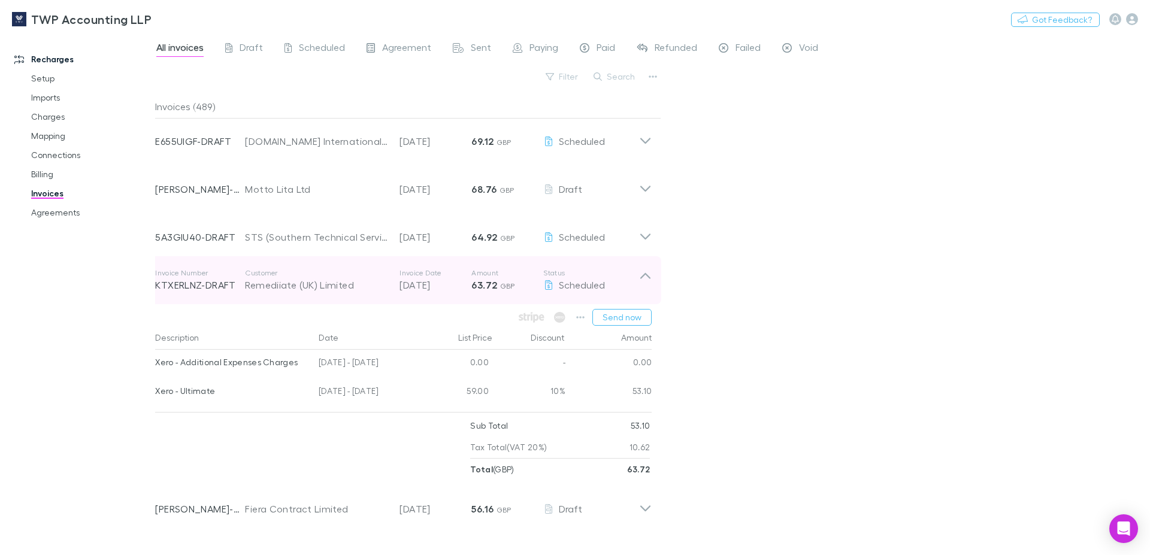
click at [639, 285] on icon at bounding box center [645, 280] width 13 height 24
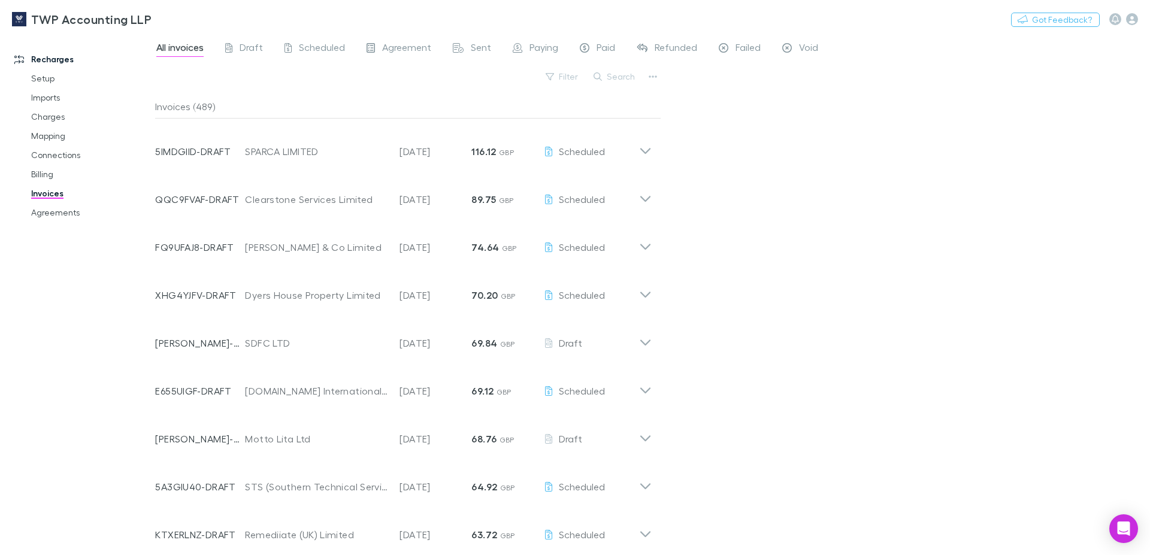
scroll to position [0, 0]
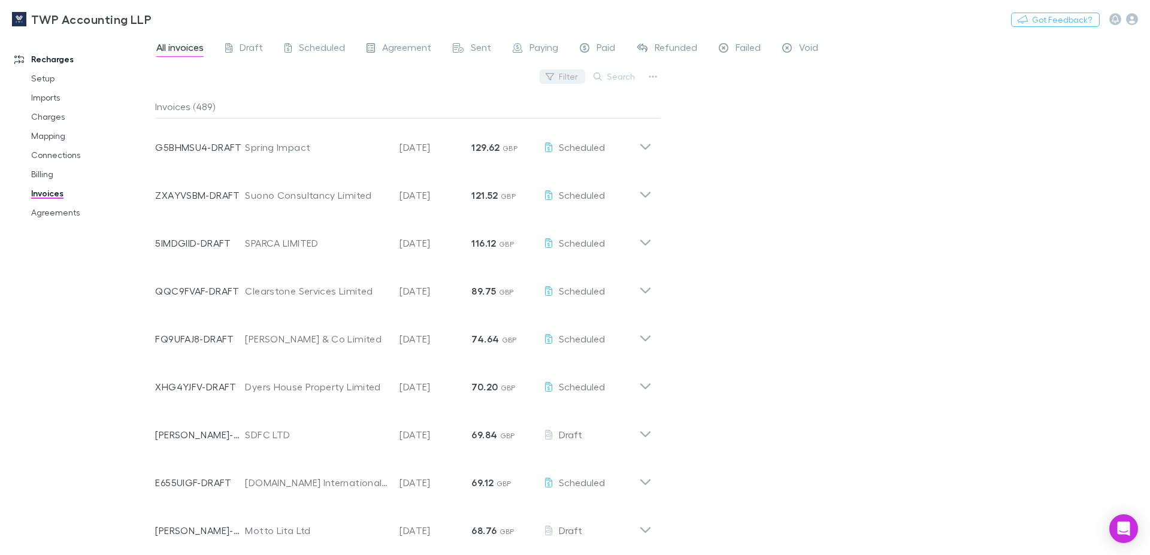
click at [567, 77] on button "Filter" at bounding box center [563, 77] width 46 height 14
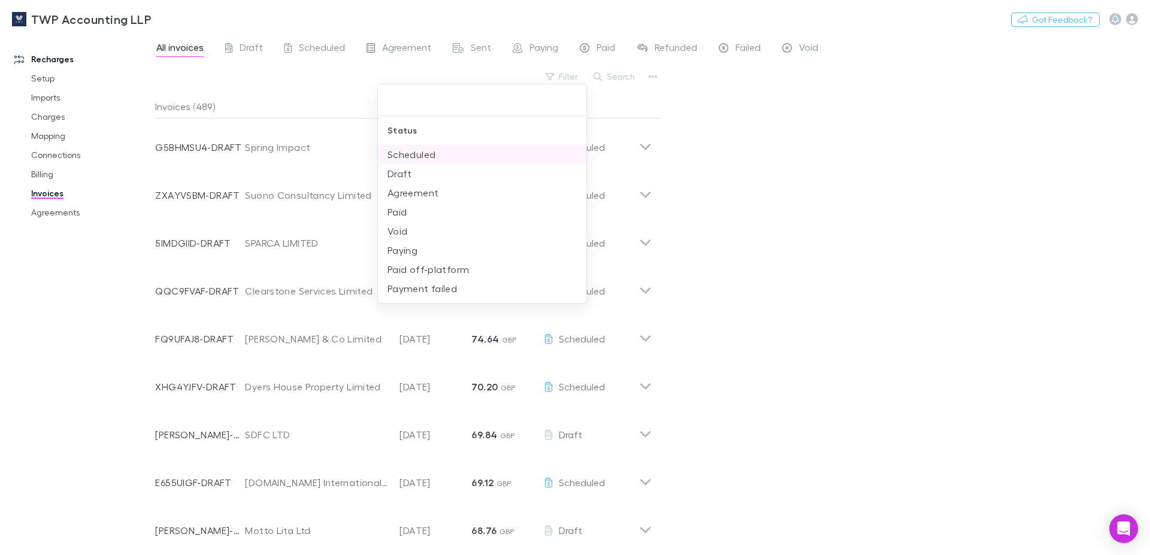
click at [423, 157] on li "Scheduled" at bounding box center [482, 154] width 209 height 19
click at [718, 186] on div at bounding box center [575, 277] width 1150 height 555
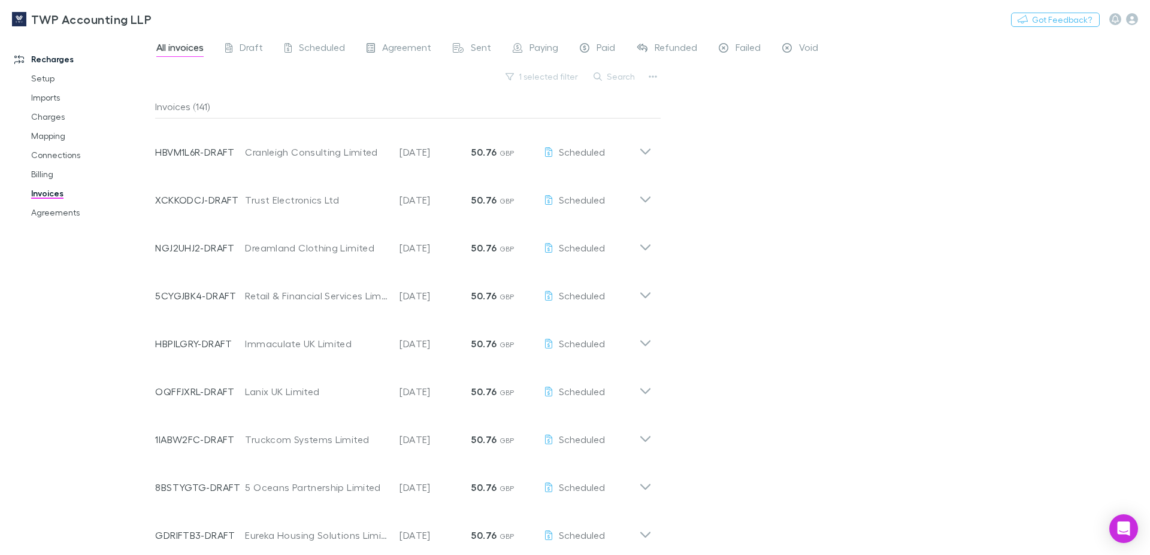
scroll to position [1629, 0]
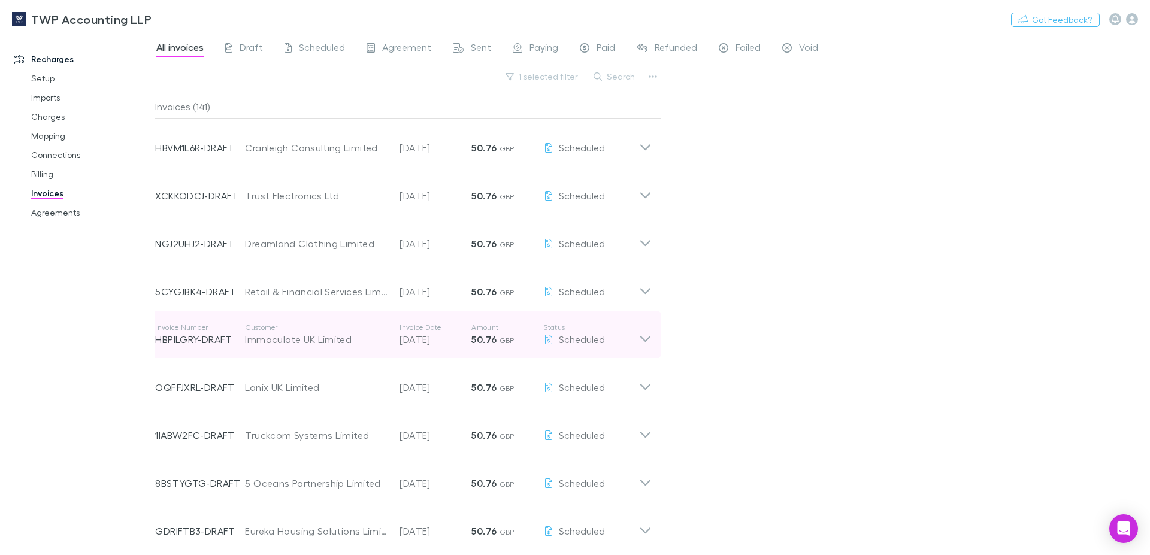
click at [641, 342] on icon at bounding box center [646, 339] width 10 height 6
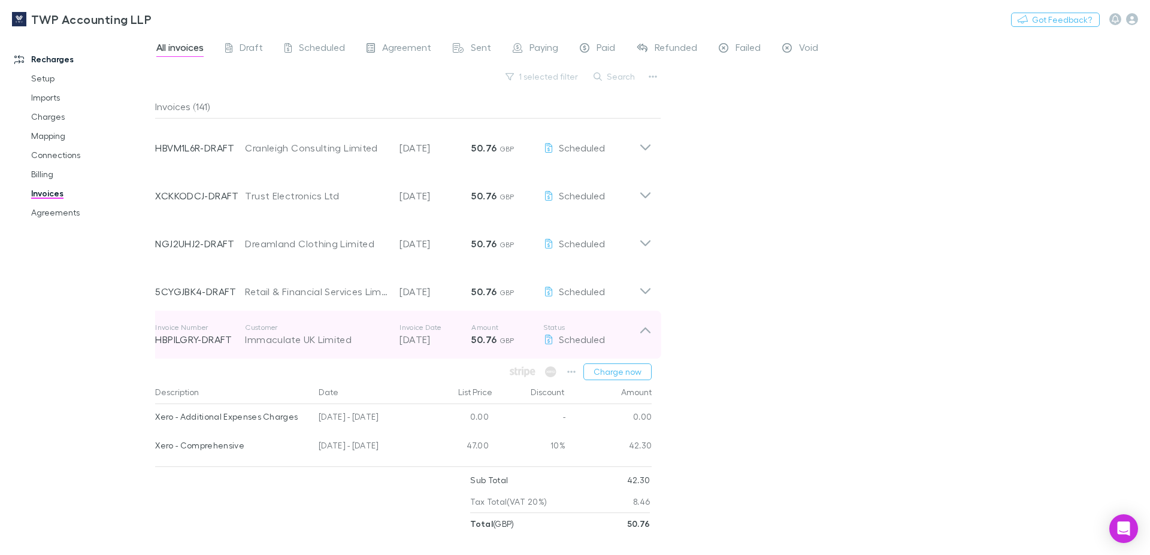
click at [639, 342] on icon at bounding box center [645, 335] width 13 height 24
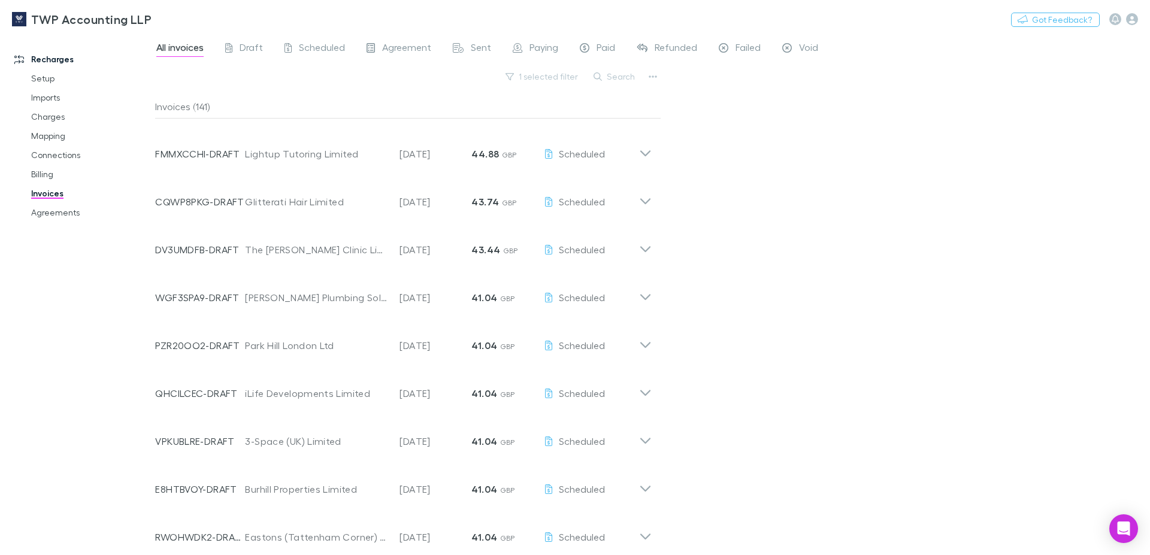
scroll to position [2311, 0]
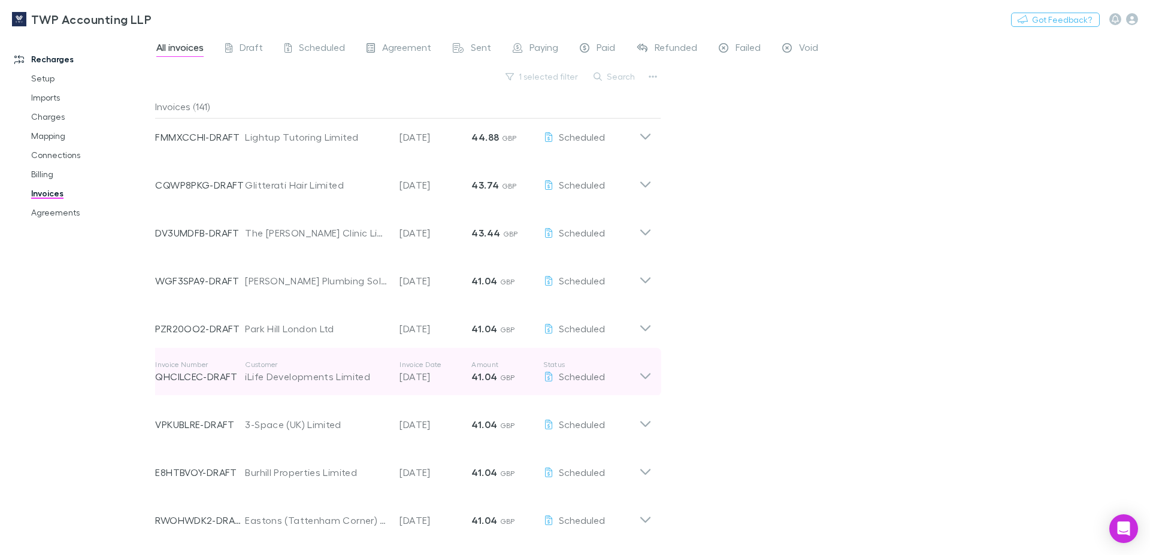
click at [639, 384] on icon at bounding box center [645, 372] width 13 height 24
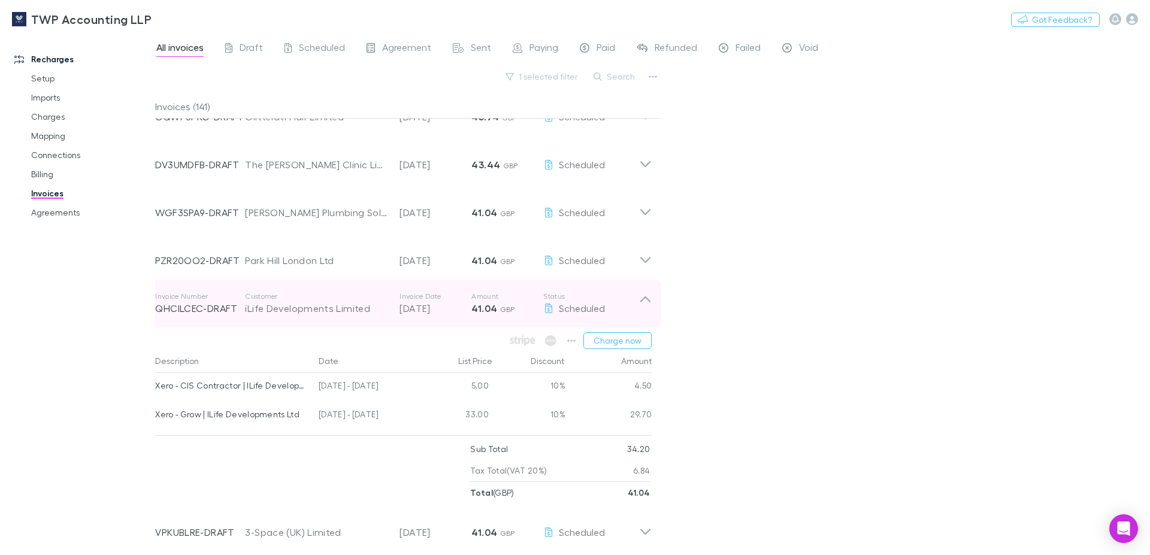
scroll to position [2448, 0]
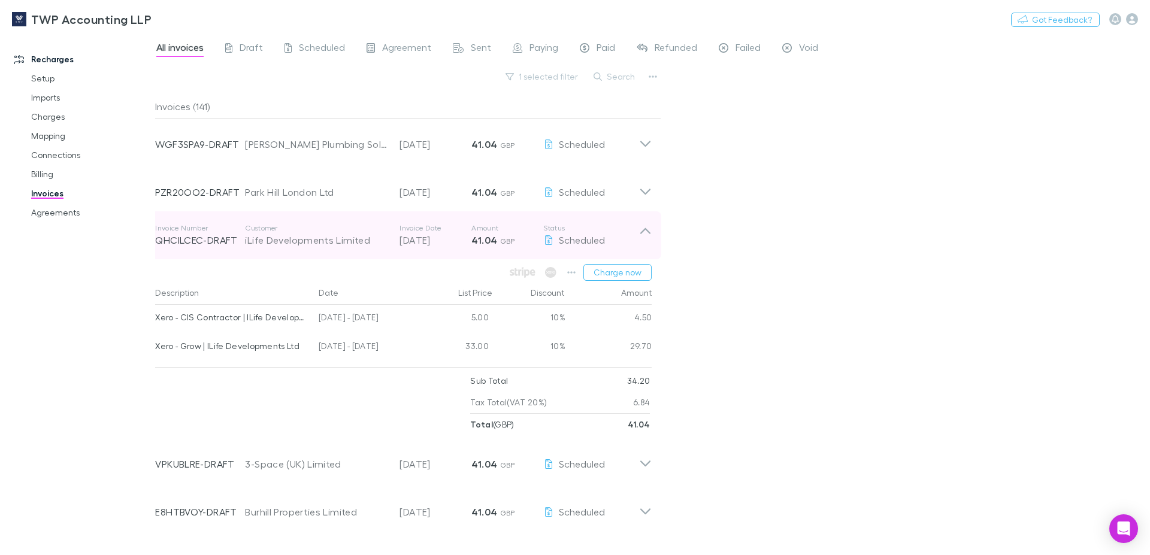
click at [641, 234] on icon at bounding box center [646, 231] width 10 height 6
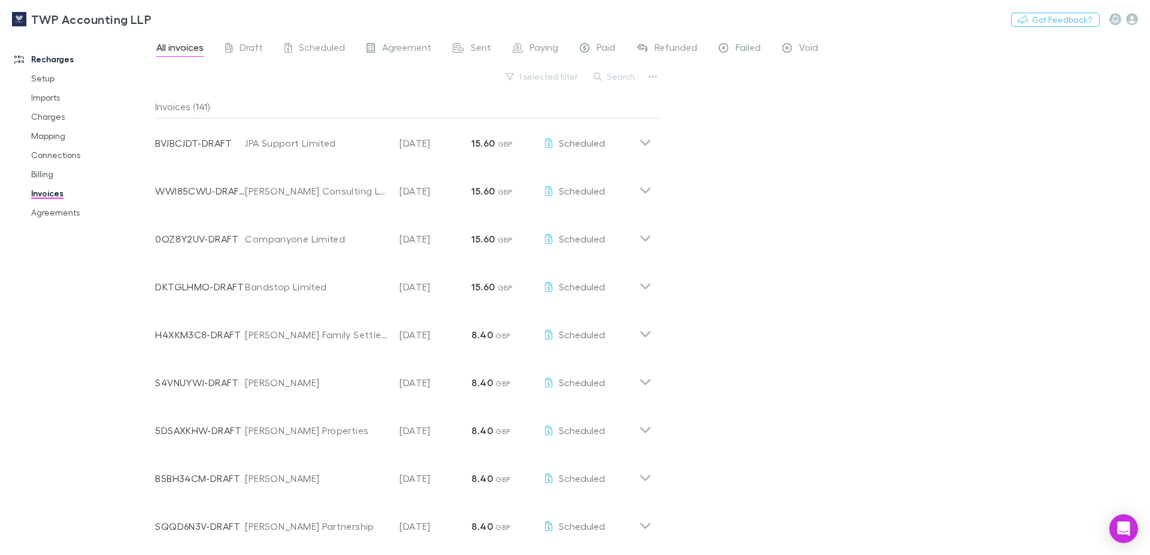
scroll to position [6384, 0]
